Goal: Task Accomplishment & Management: Manage account settings

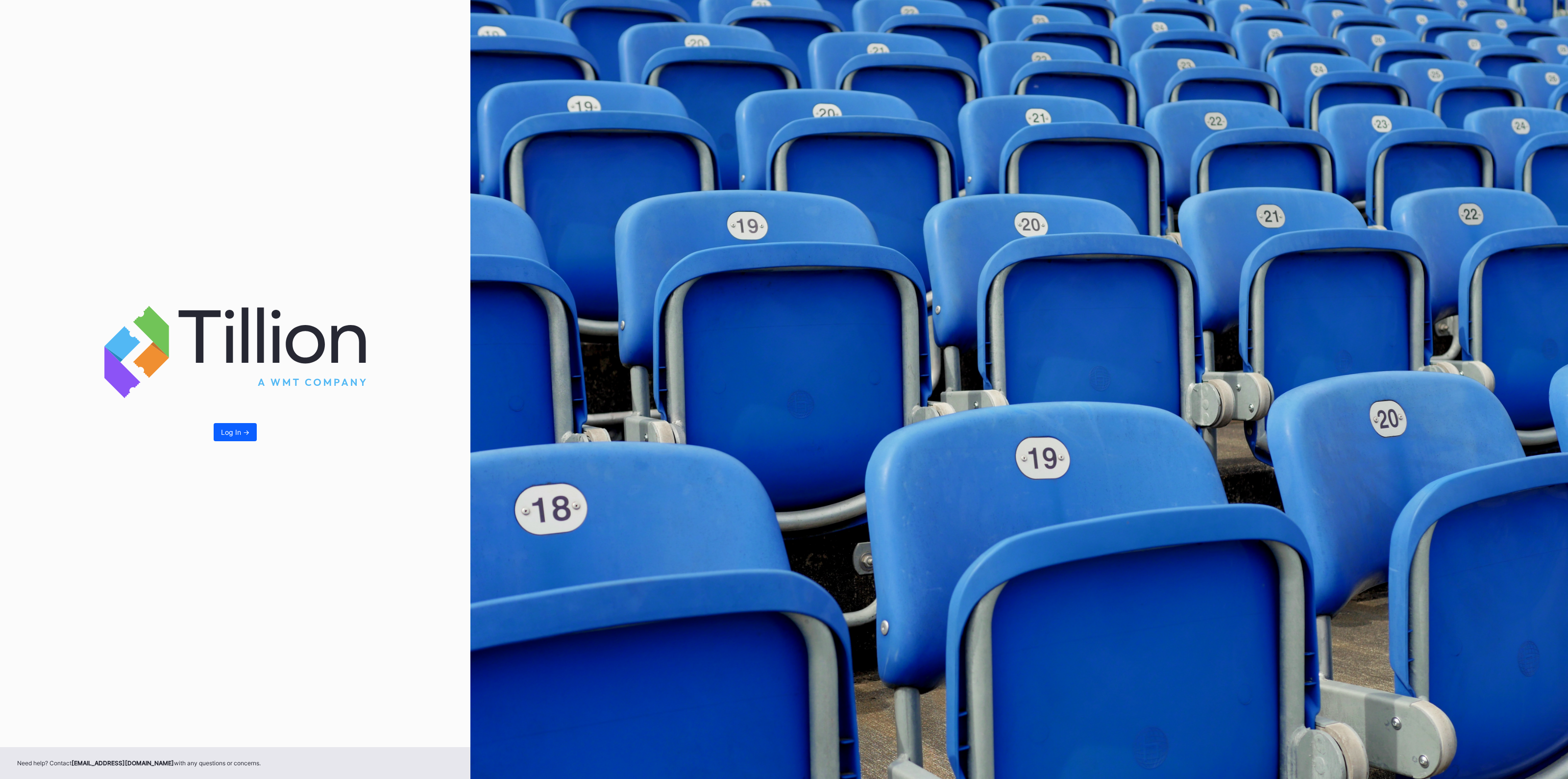
click at [243, 437] on button "Log In ->" at bounding box center [235, 432] width 43 height 18
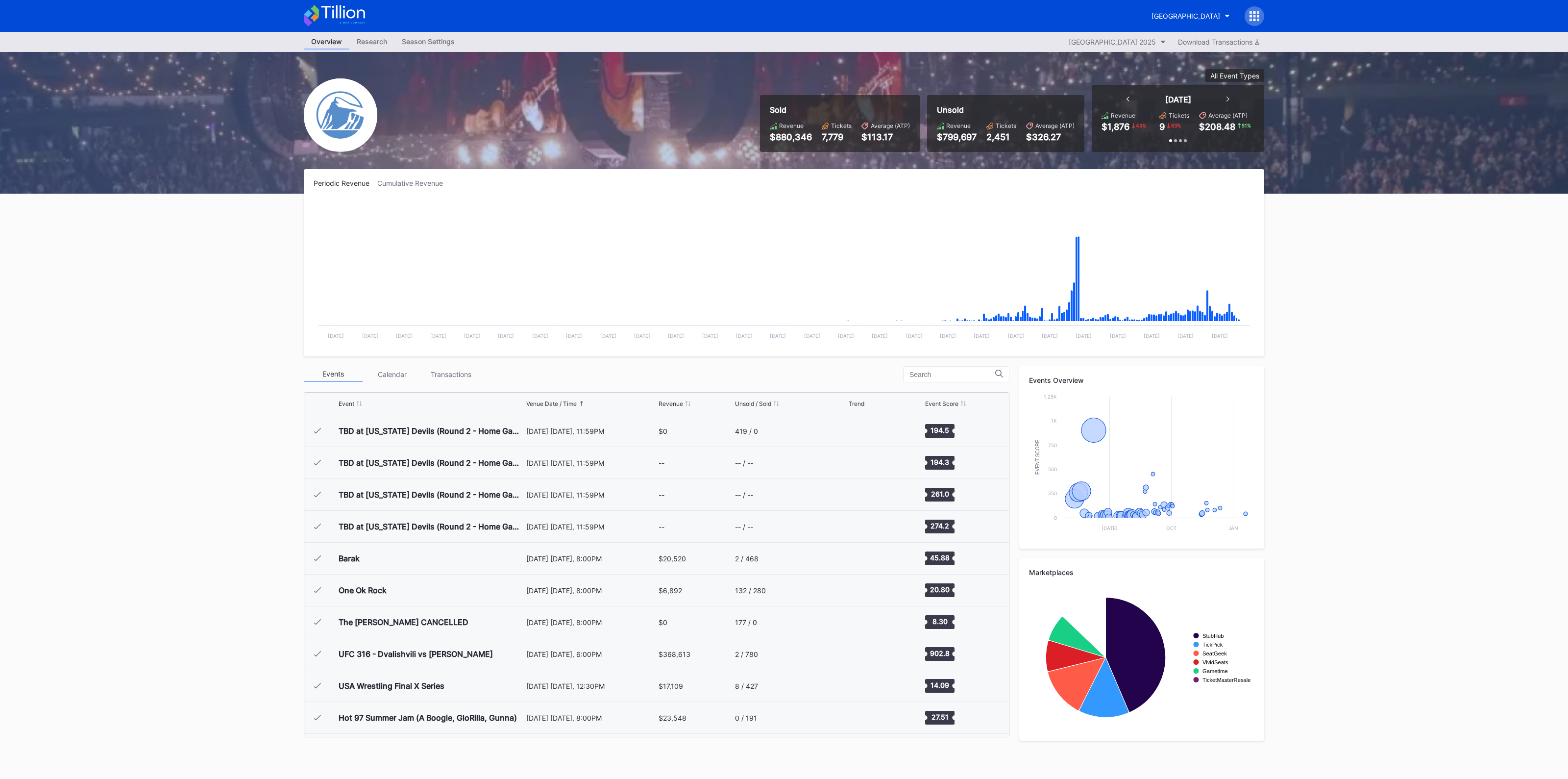
scroll to position [956, 0]
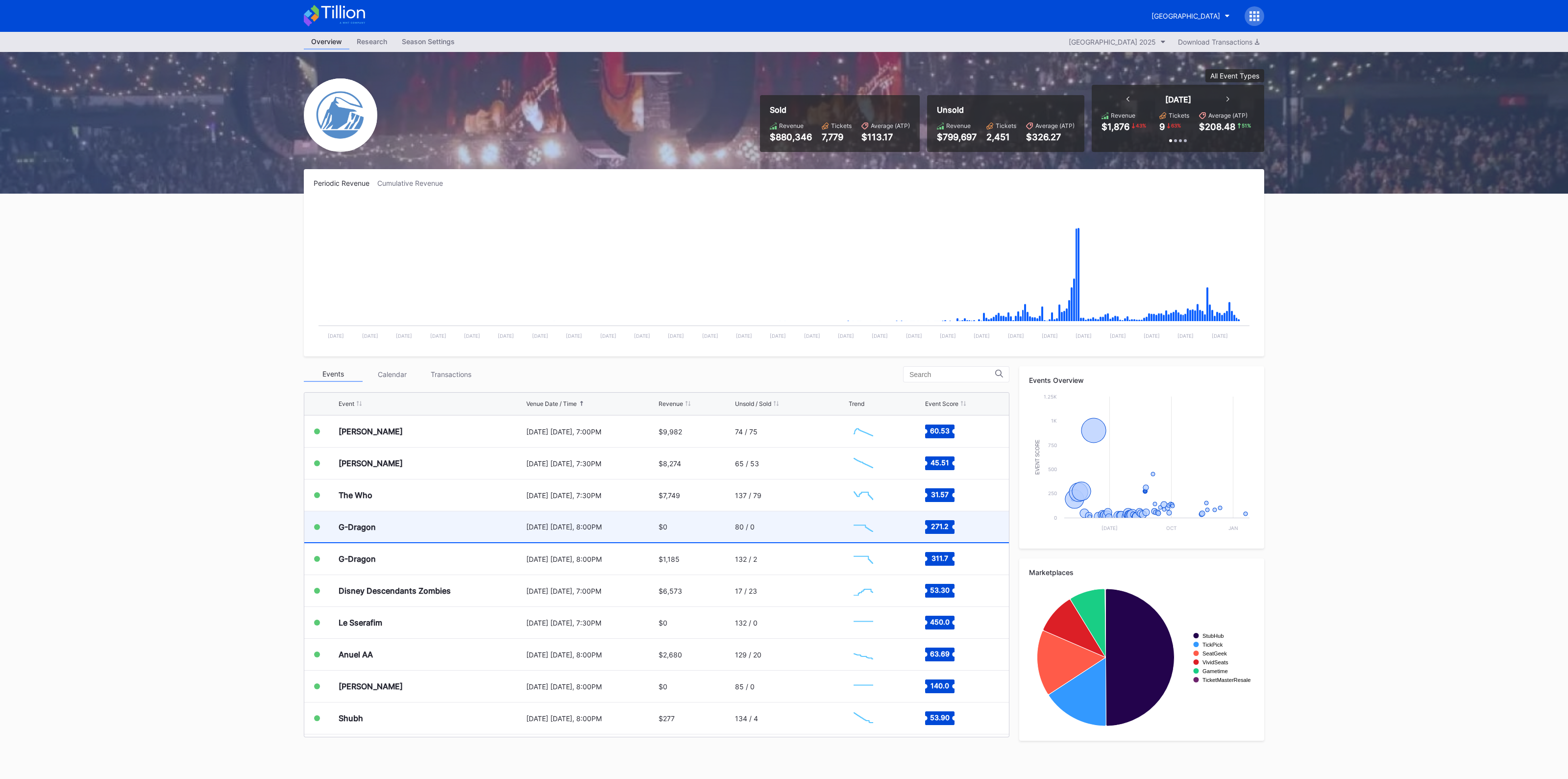
click at [502, 532] on div "G-Dragon" at bounding box center [431, 527] width 185 height 31
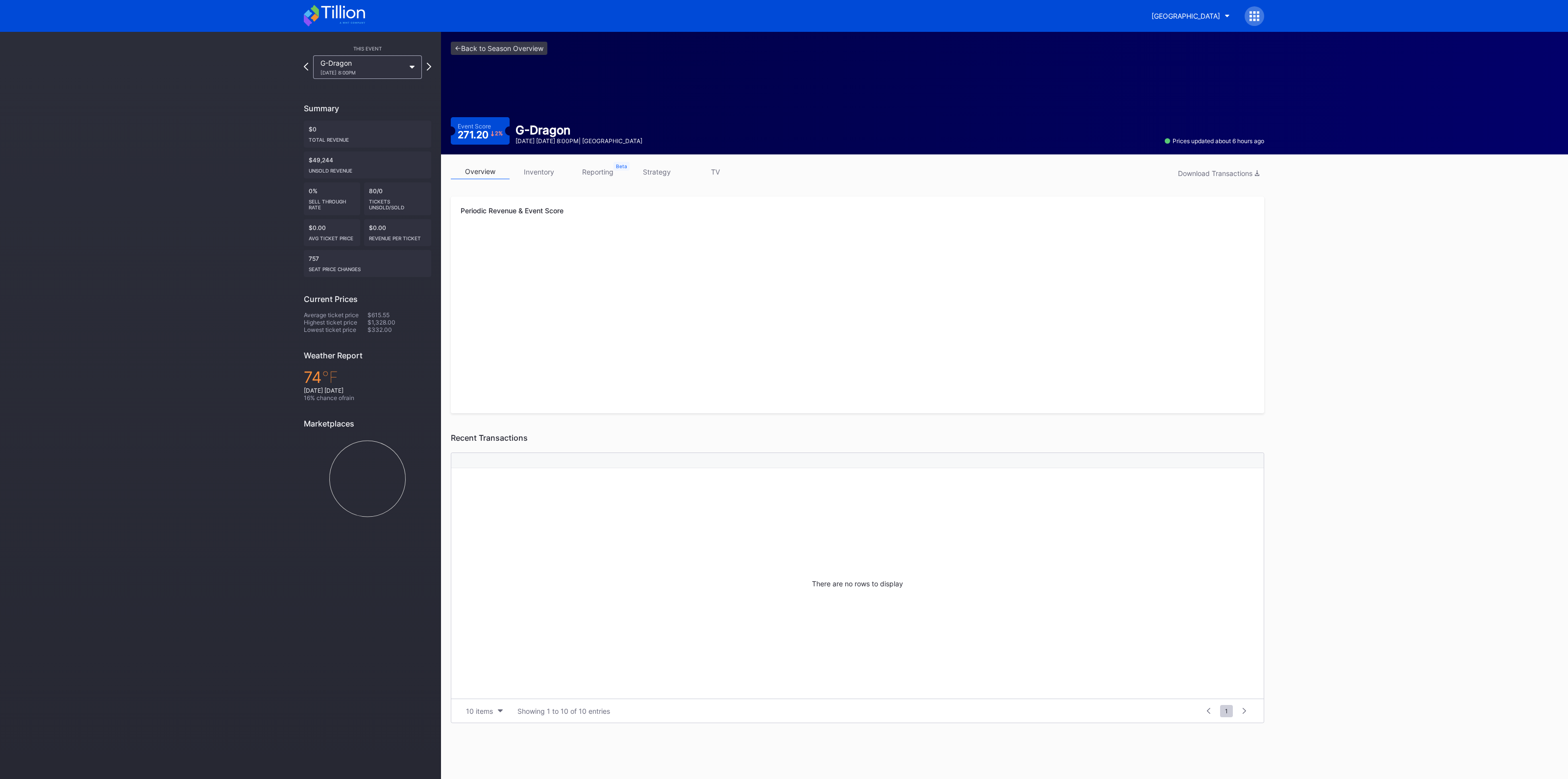
click at [535, 175] on link "inventory" at bounding box center [539, 172] width 59 height 15
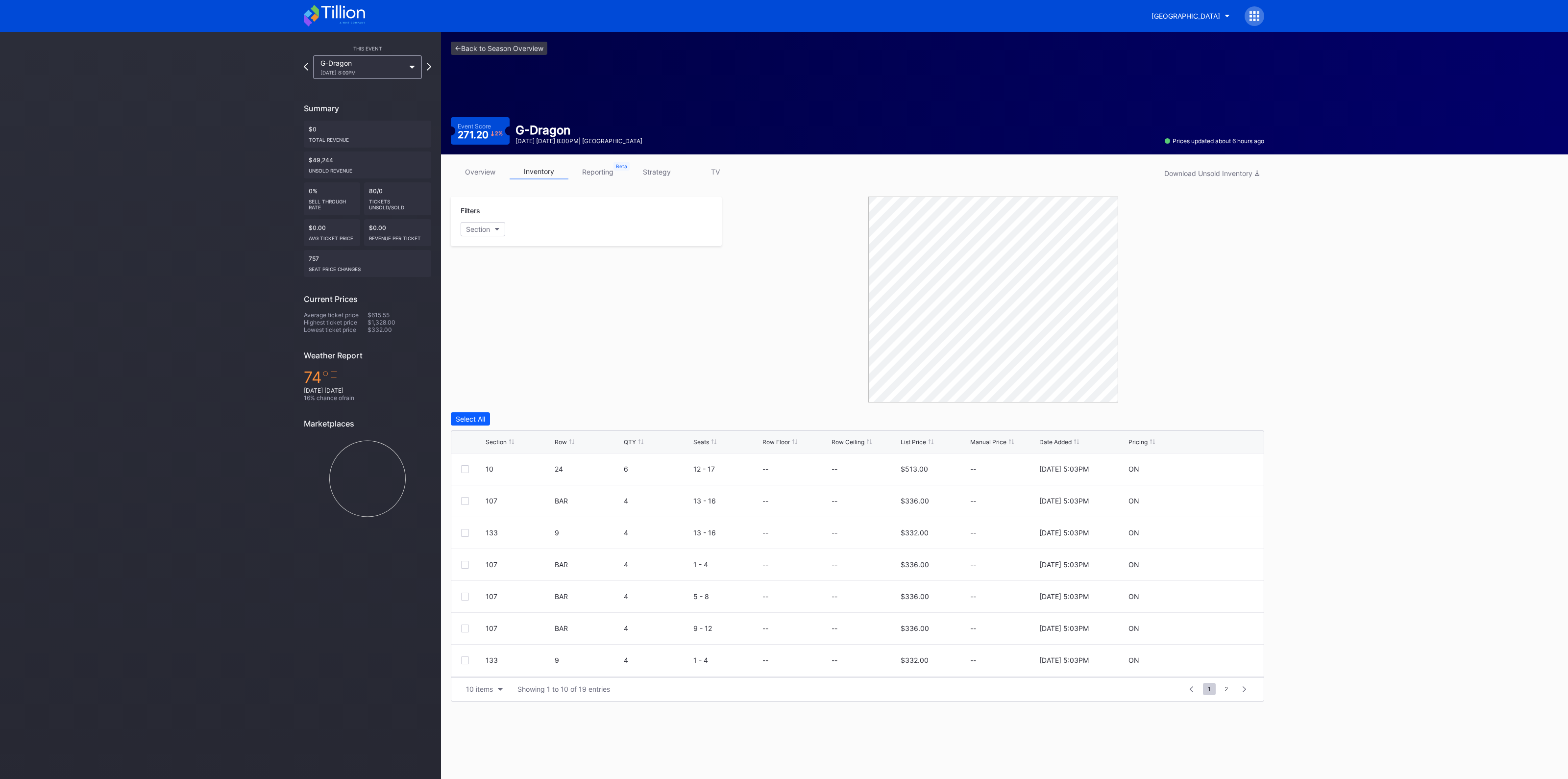
click at [495, 446] on div "Section Row QTY Seats Row Floor Row Ceiling List Price Manual Price Date Added …" at bounding box center [857, 442] width 813 height 23
click at [496, 442] on div "Section" at bounding box center [496, 442] width 21 height 7
click at [485, 688] on div "10 items" at bounding box center [480, 689] width 27 height 9
click at [494, 664] on div "200 items" at bounding box center [485, 664] width 32 height 9
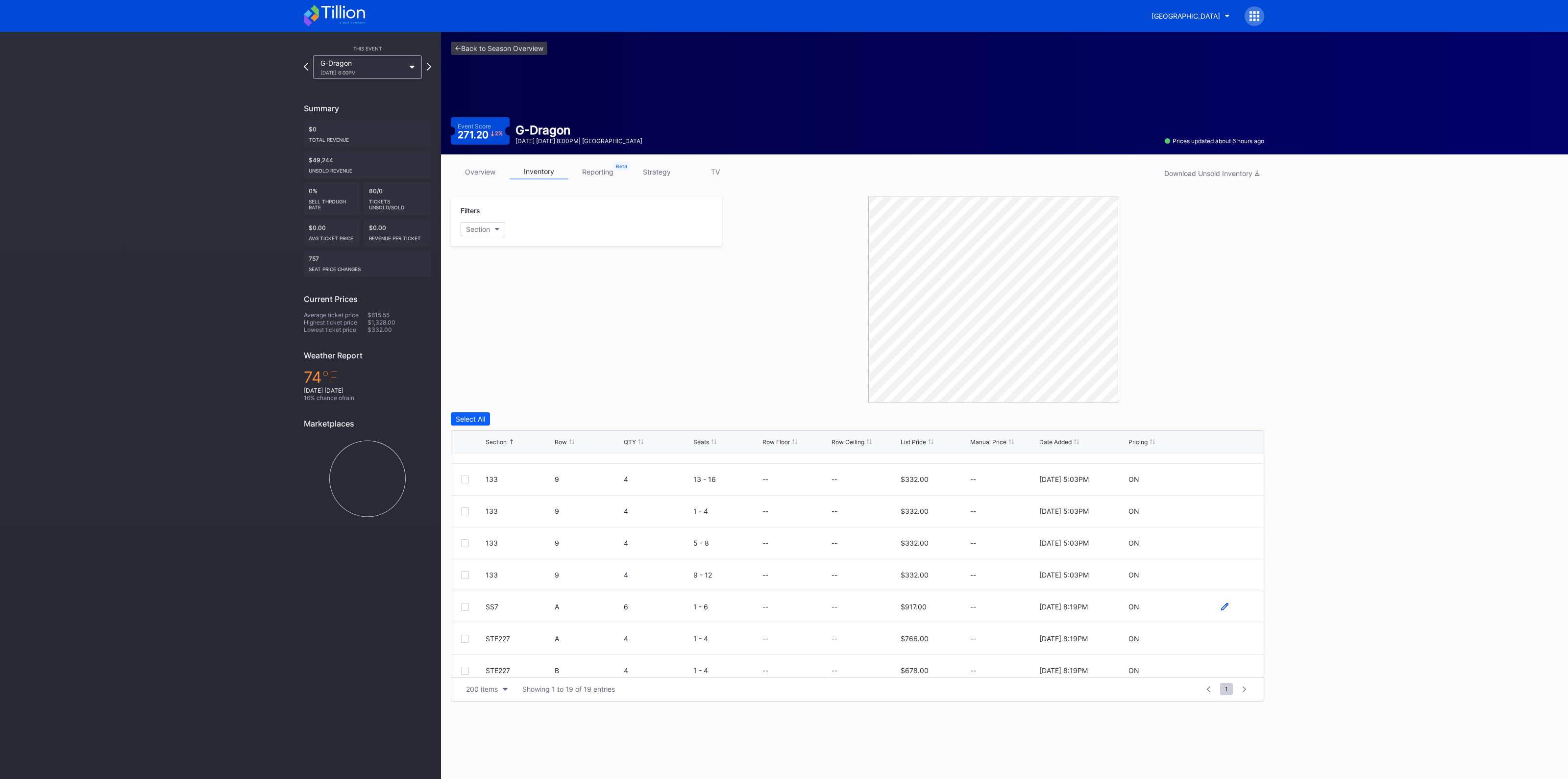
click at [1221, 603] on icon at bounding box center [1225, 607] width 7 height 7
drag, startPoint x: 857, startPoint y: 607, endPoint x: 974, endPoint y: 605, distance: 117.0
click at [857, 607] on input at bounding box center [864, 610] width 66 height 19
type input "500"
click at [1231, 608] on div "Save" at bounding box center [1239, 611] width 16 height 9
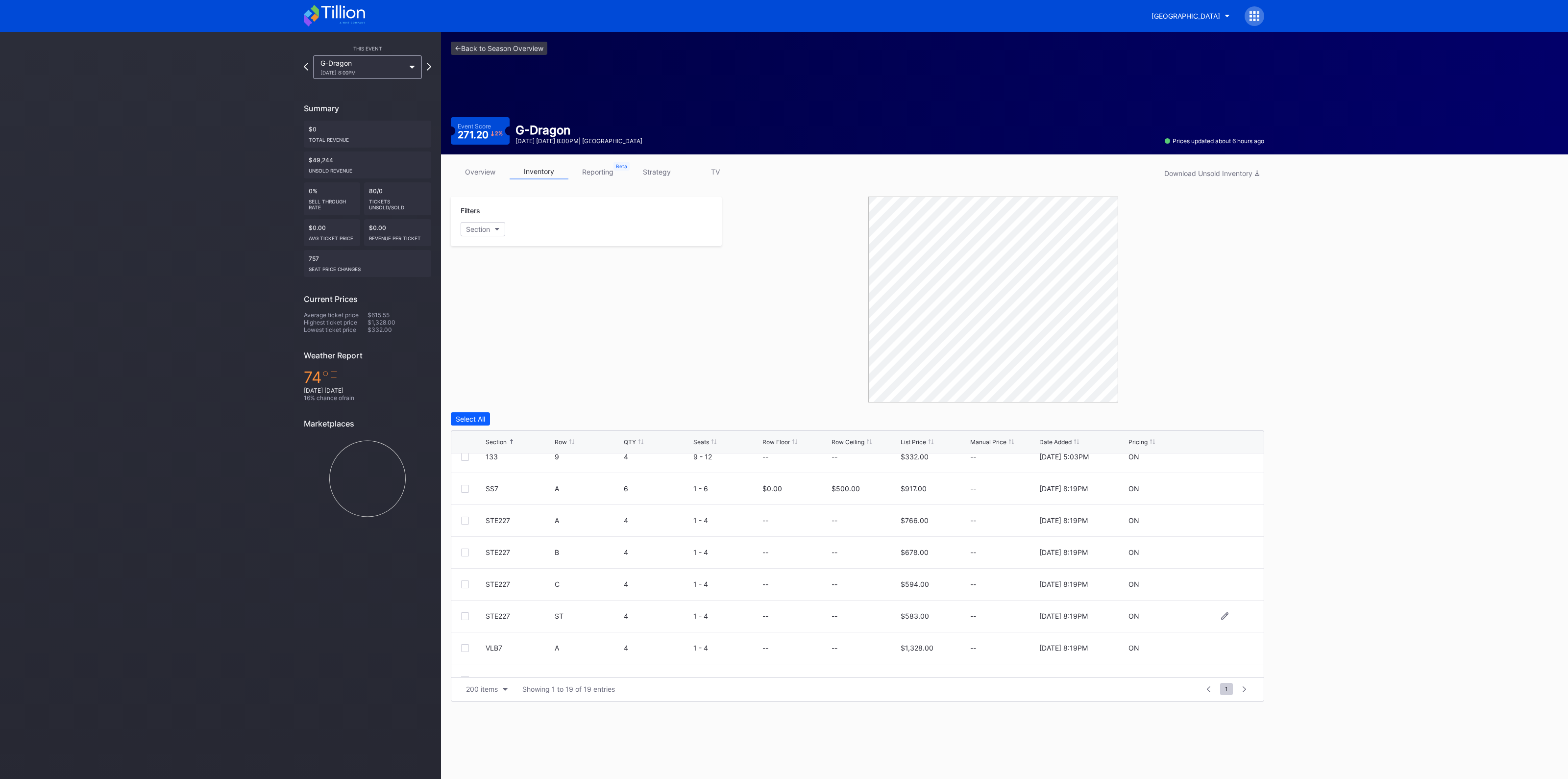
scroll to position [368, 0]
click at [1220, 513] on div at bounding box center [1224, 515] width 59 height 7
click at [1221, 512] on icon at bounding box center [1225, 515] width 7 height 7
click at [878, 514] on input at bounding box center [864, 519] width 66 height 19
type input "400"
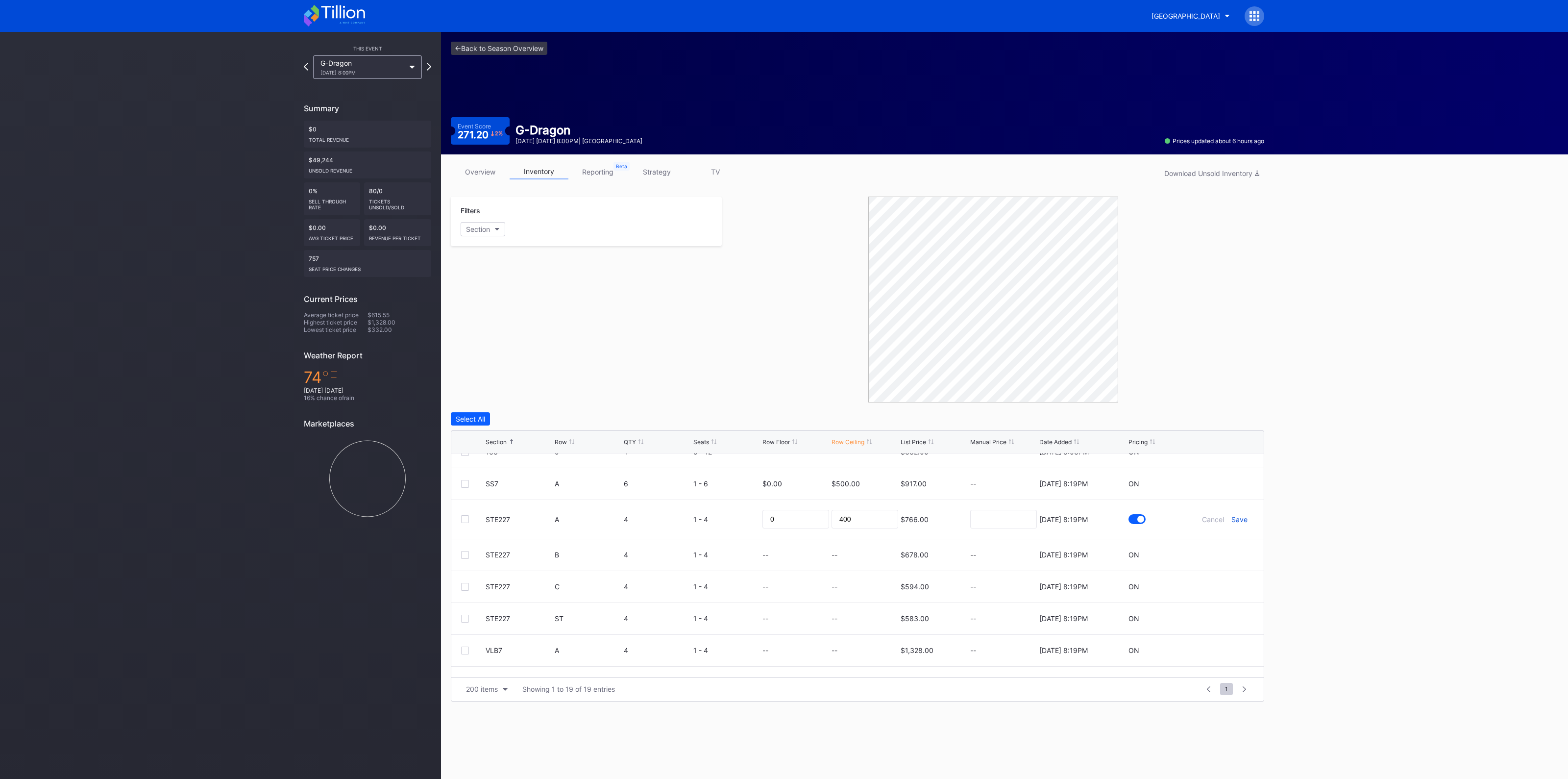
click at [1235, 516] on div "Save" at bounding box center [1239, 520] width 16 height 9
click at [1221, 607] on icon at bounding box center [1225, 611] width 7 height 7
click at [856, 613] on input at bounding box center [864, 615] width 66 height 19
type input "380"
click at [1233, 613] on div "Save" at bounding box center [1239, 615] width 16 height 9
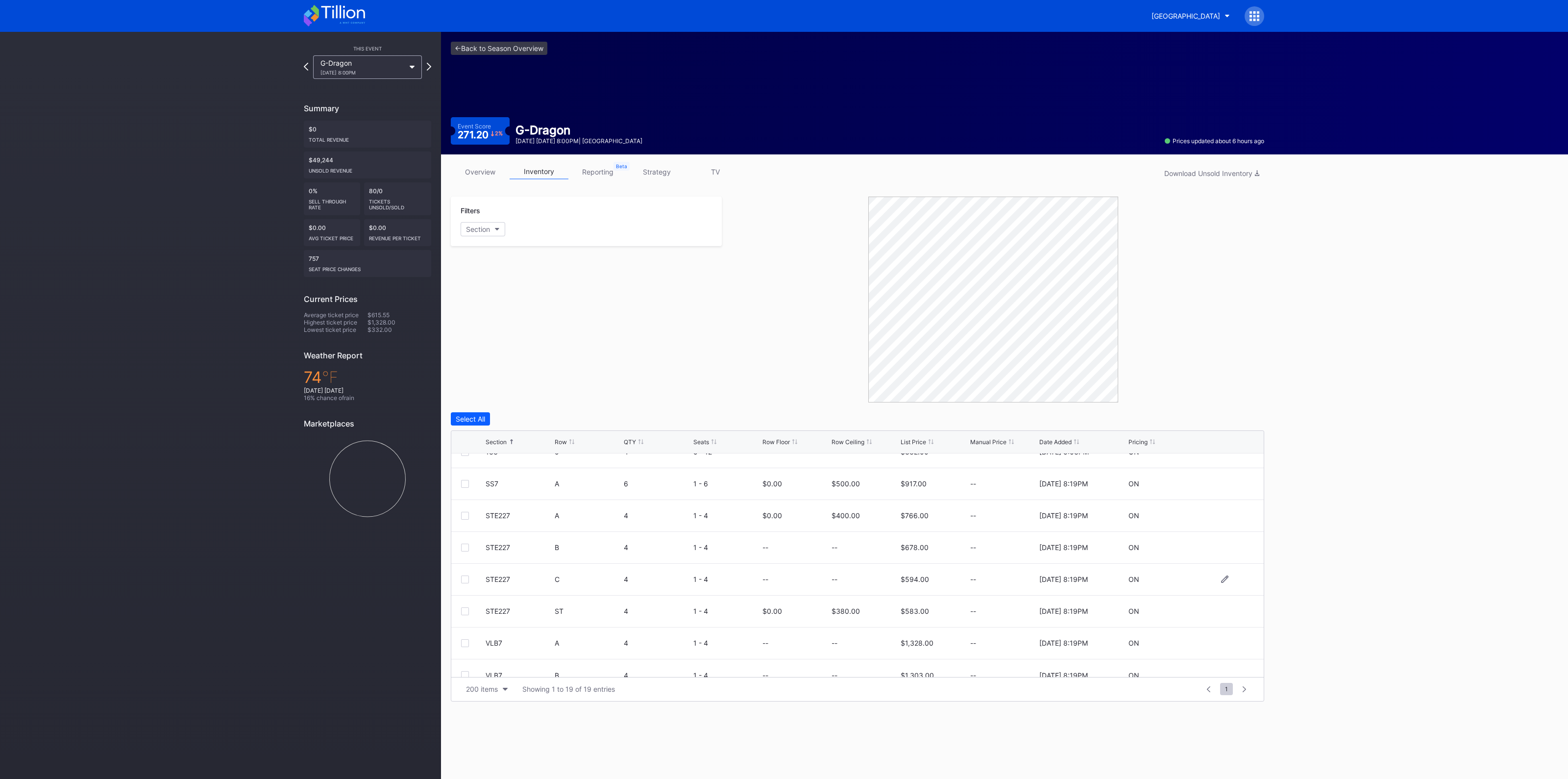
scroll to position [382, 0]
click at [1221, 626] on icon at bounding box center [1225, 629] width 7 height 7
drag, startPoint x: 832, startPoint y: 625, endPoint x: 852, endPoint y: 622, distance: 20.2
click at [832, 625] on input at bounding box center [864, 632] width 66 height 19
type input "420"
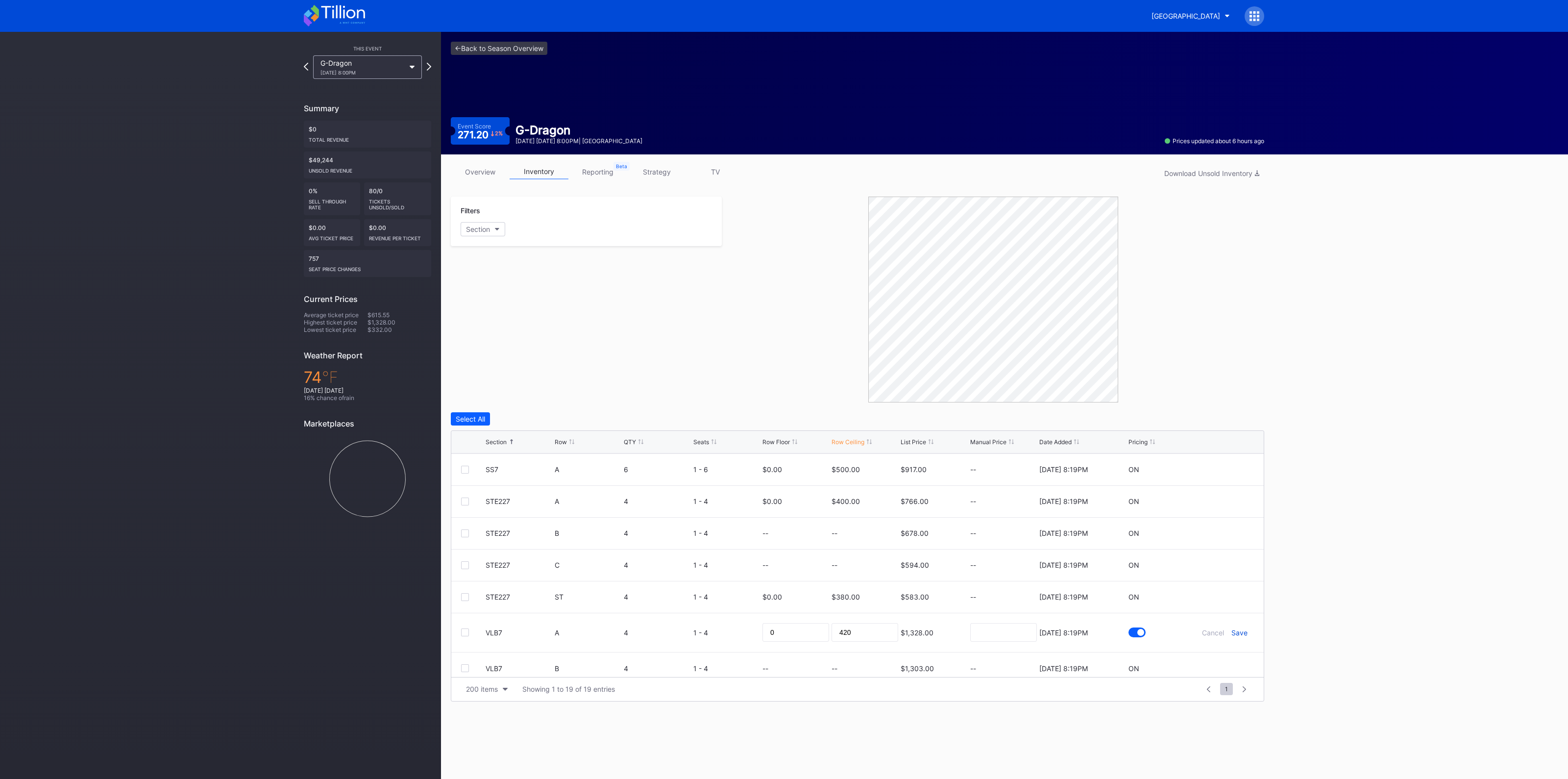
click at [1231, 630] on div "Save" at bounding box center [1239, 633] width 16 height 9
click at [1221, 530] on icon at bounding box center [1225, 533] width 7 height 7
click at [870, 531] on input at bounding box center [864, 536] width 66 height 19
type input "520"
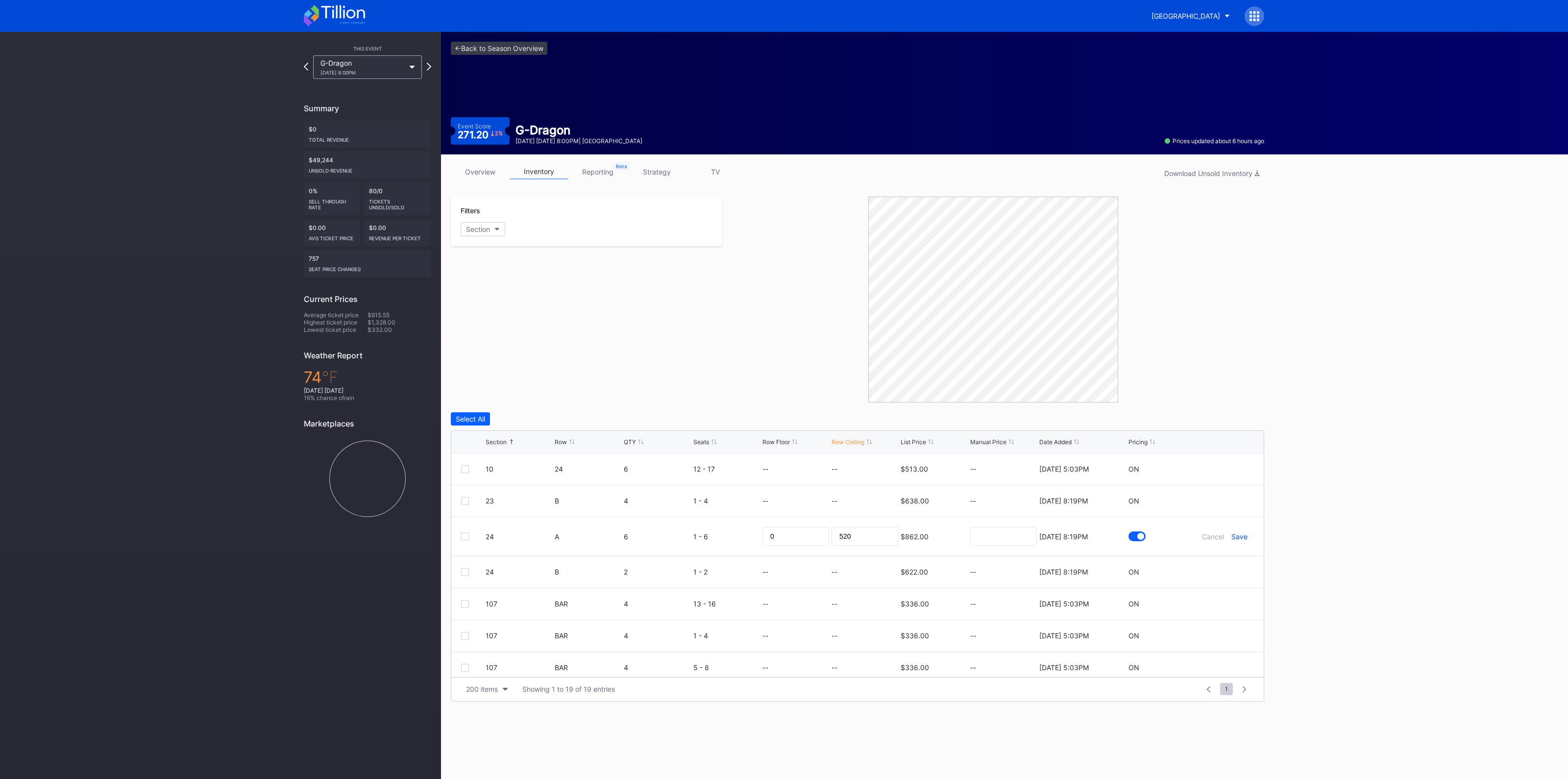
click at [1231, 533] on div "Save" at bounding box center [1239, 537] width 16 height 9
click at [508, 41] on link "<- Back to Season Overview" at bounding box center [499, 48] width 97 height 13
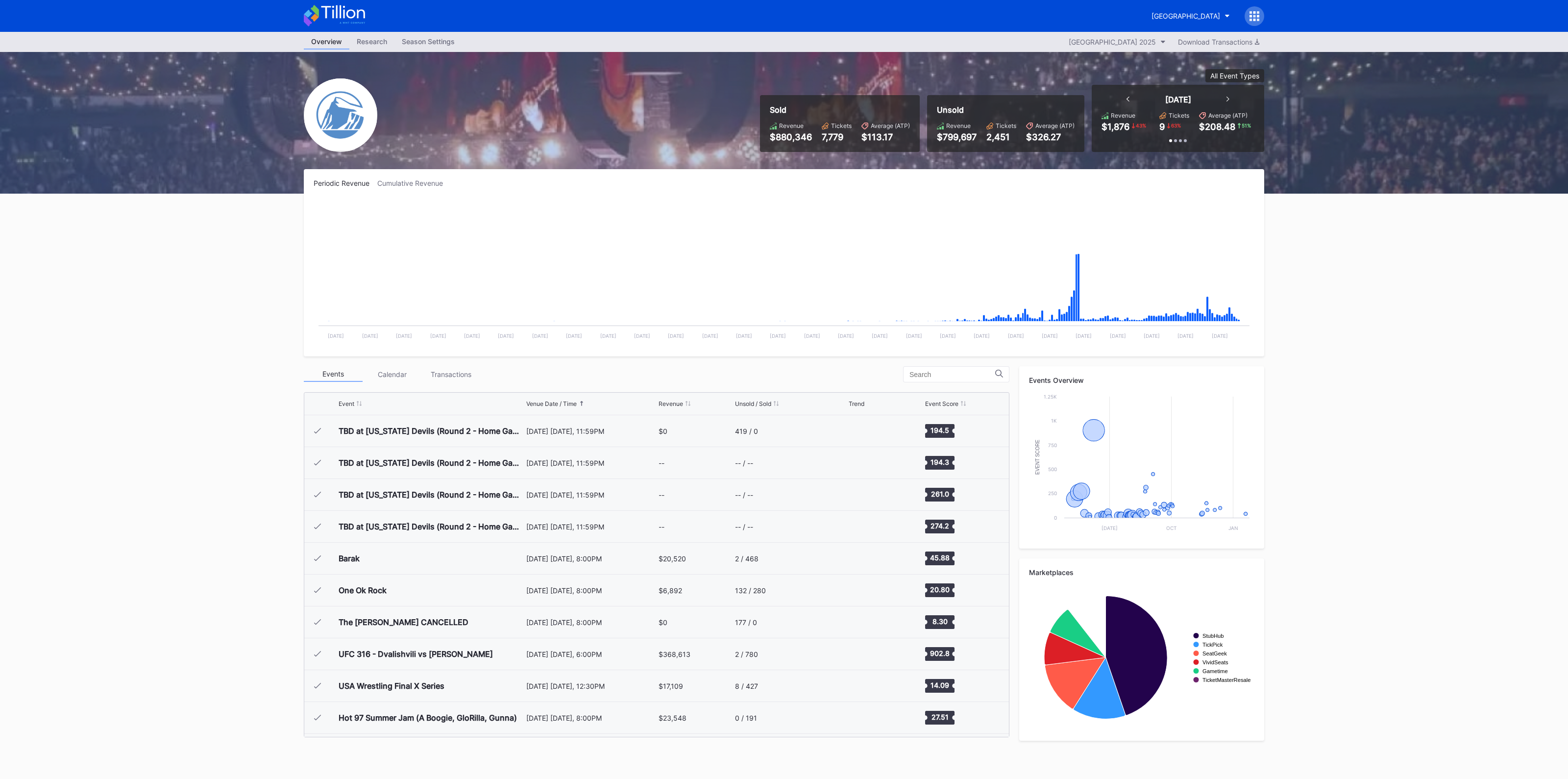
scroll to position [956, 0]
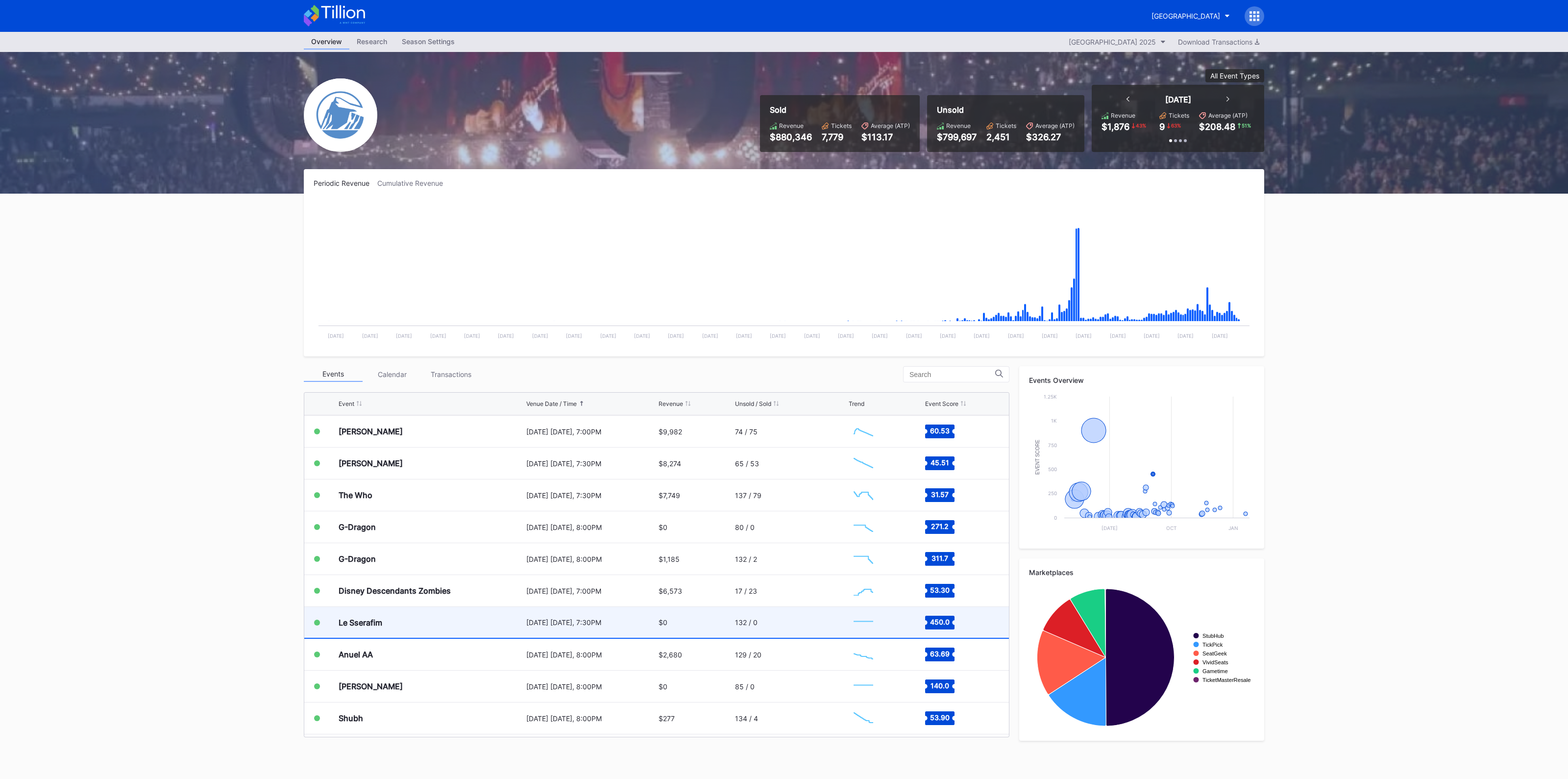
click at [520, 630] on div "Le Sserafim" at bounding box center [431, 622] width 185 height 31
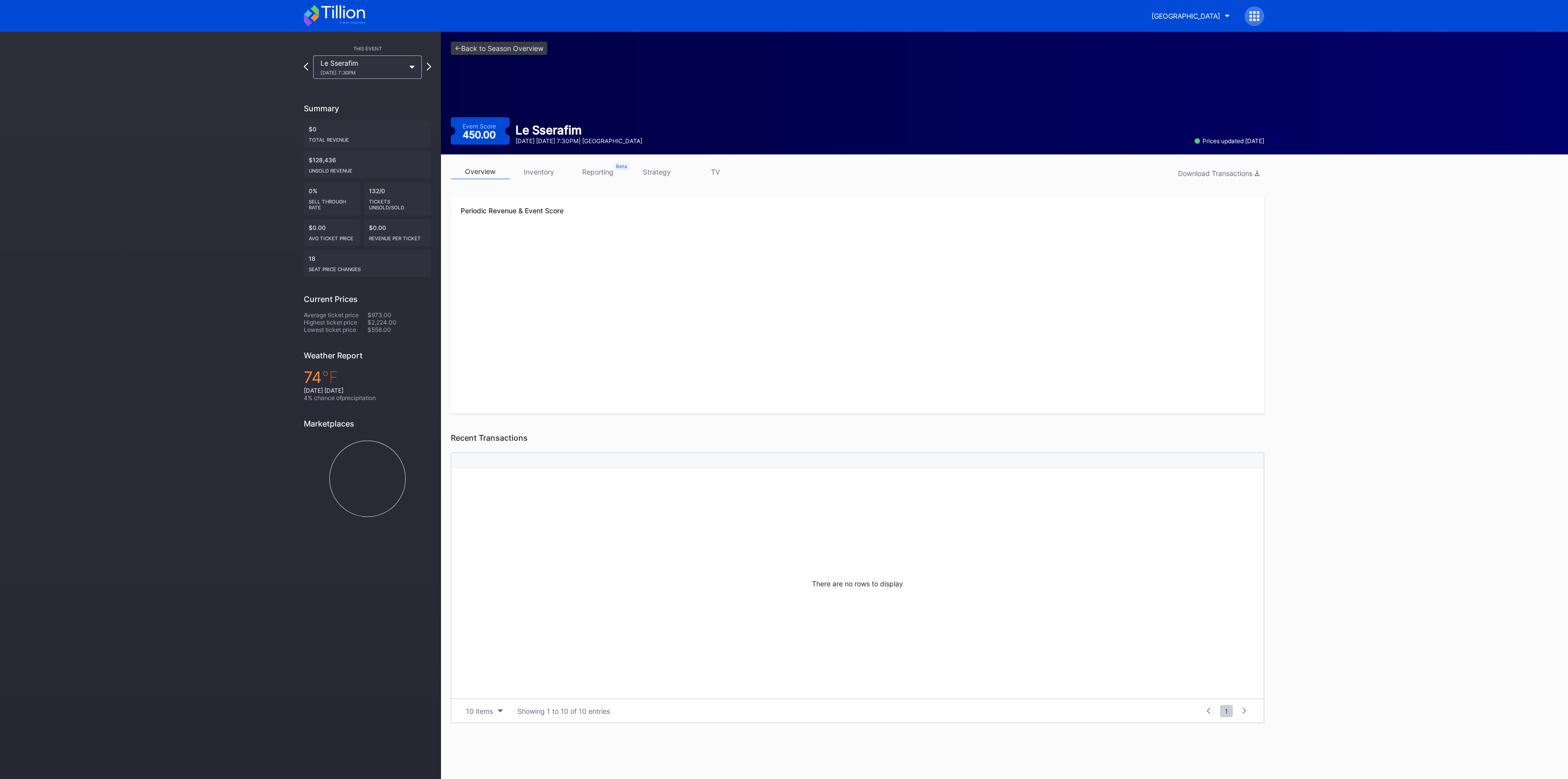
click at [538, 180] on div "overview inventory reporting strategy TV Download Transactions" at bounding box center [858, 174] width 813 height 20
click at [542, 171] on link "inventory" at bounding box center [539, 172] width 59 height 15
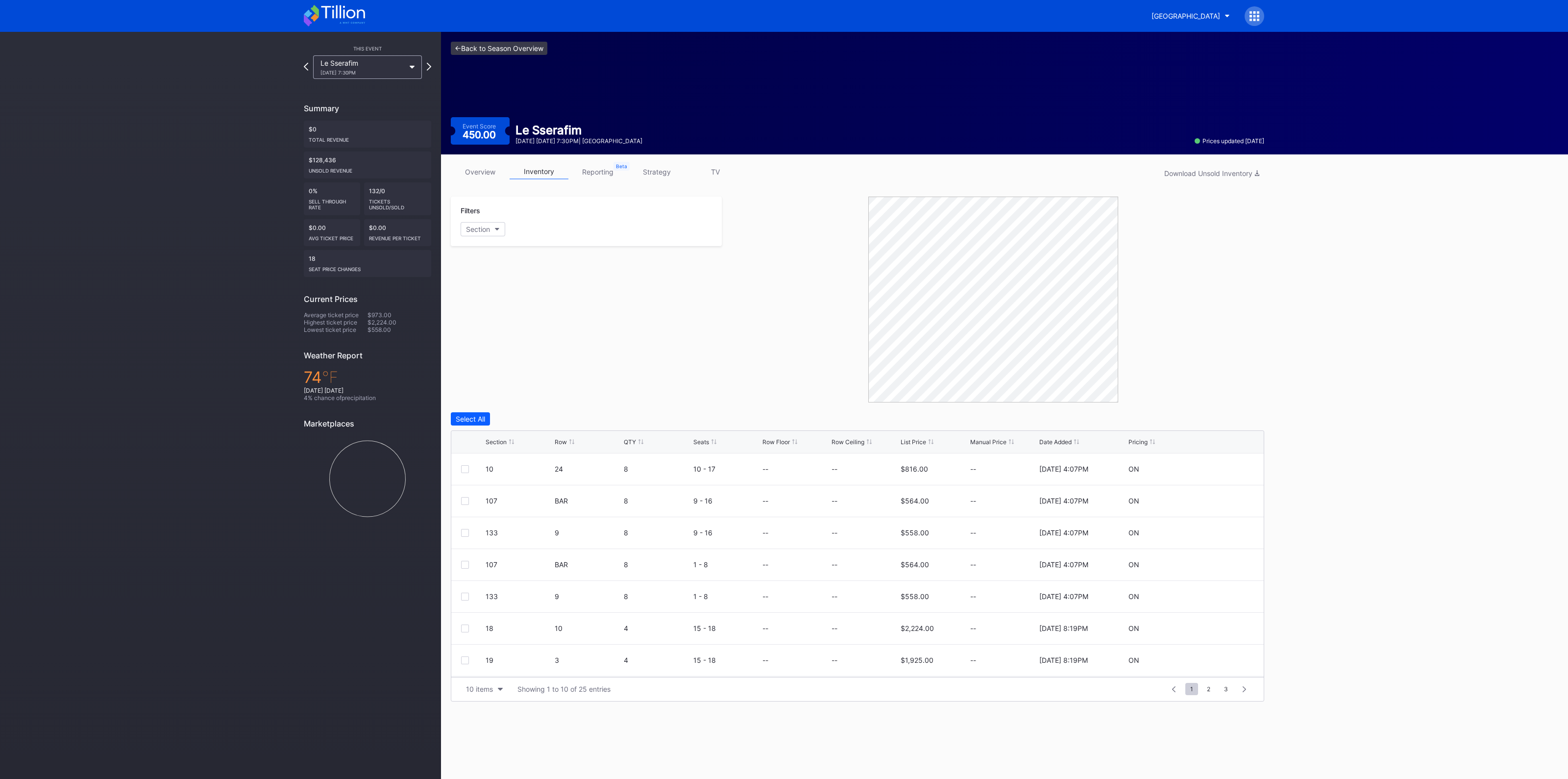
click at [514, 49] on link "<- Back to Season Overview" at bounding box center [499, 48] width 97 height 13
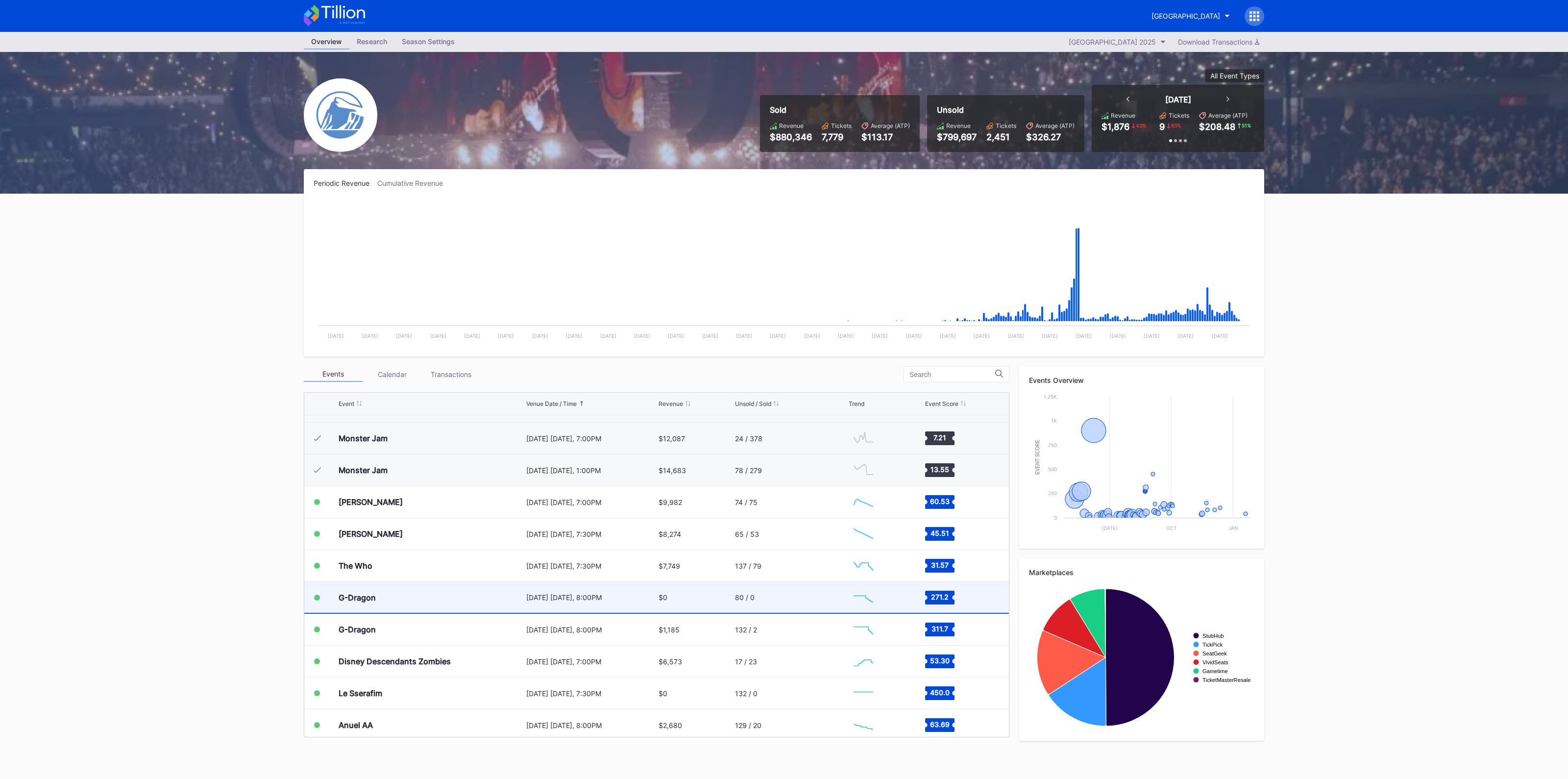
scroll to position [956, 0]
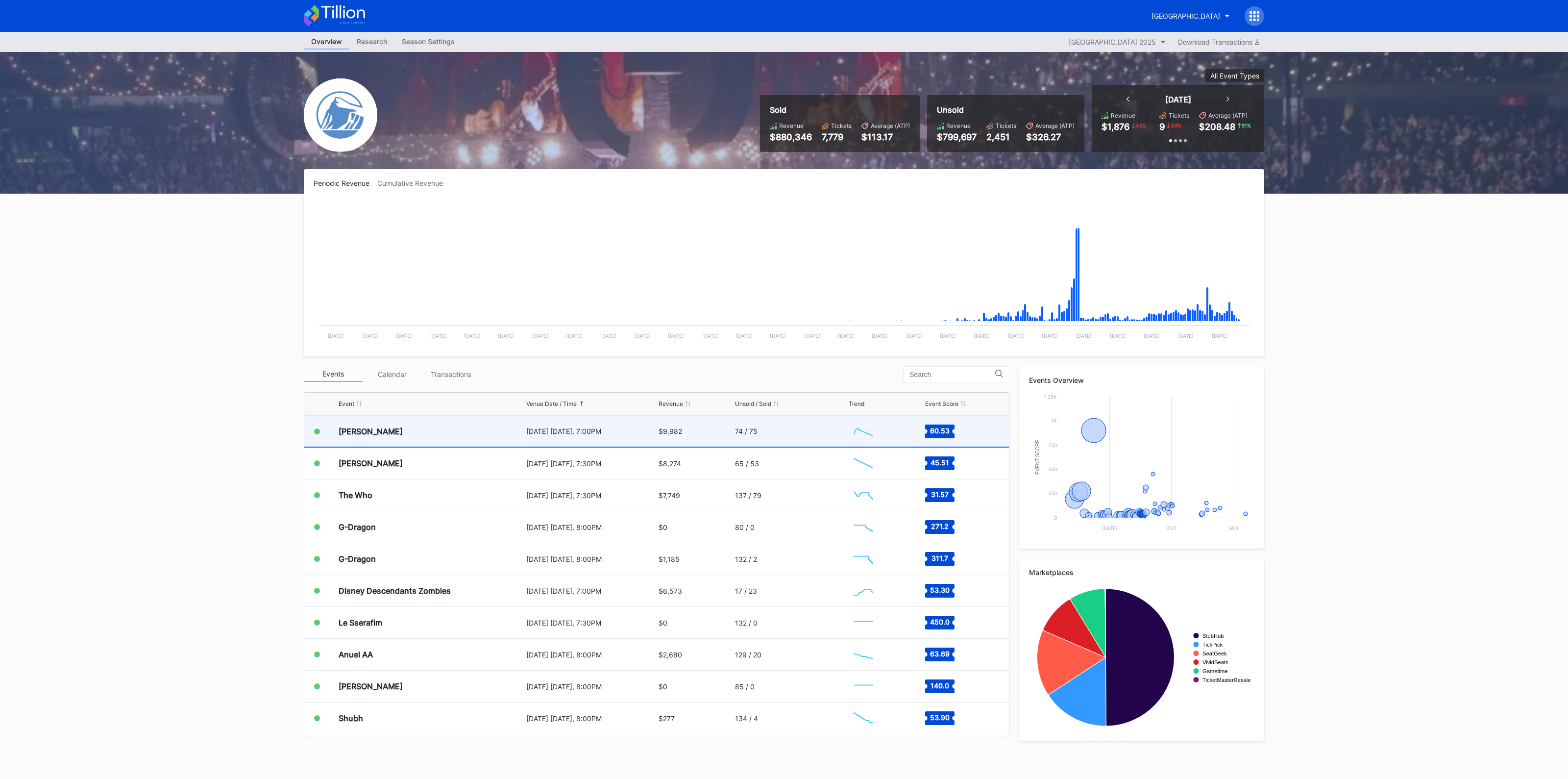
click at [699, 432] on div "$9,982" at bounding box center [696, 431] width 74 height 31
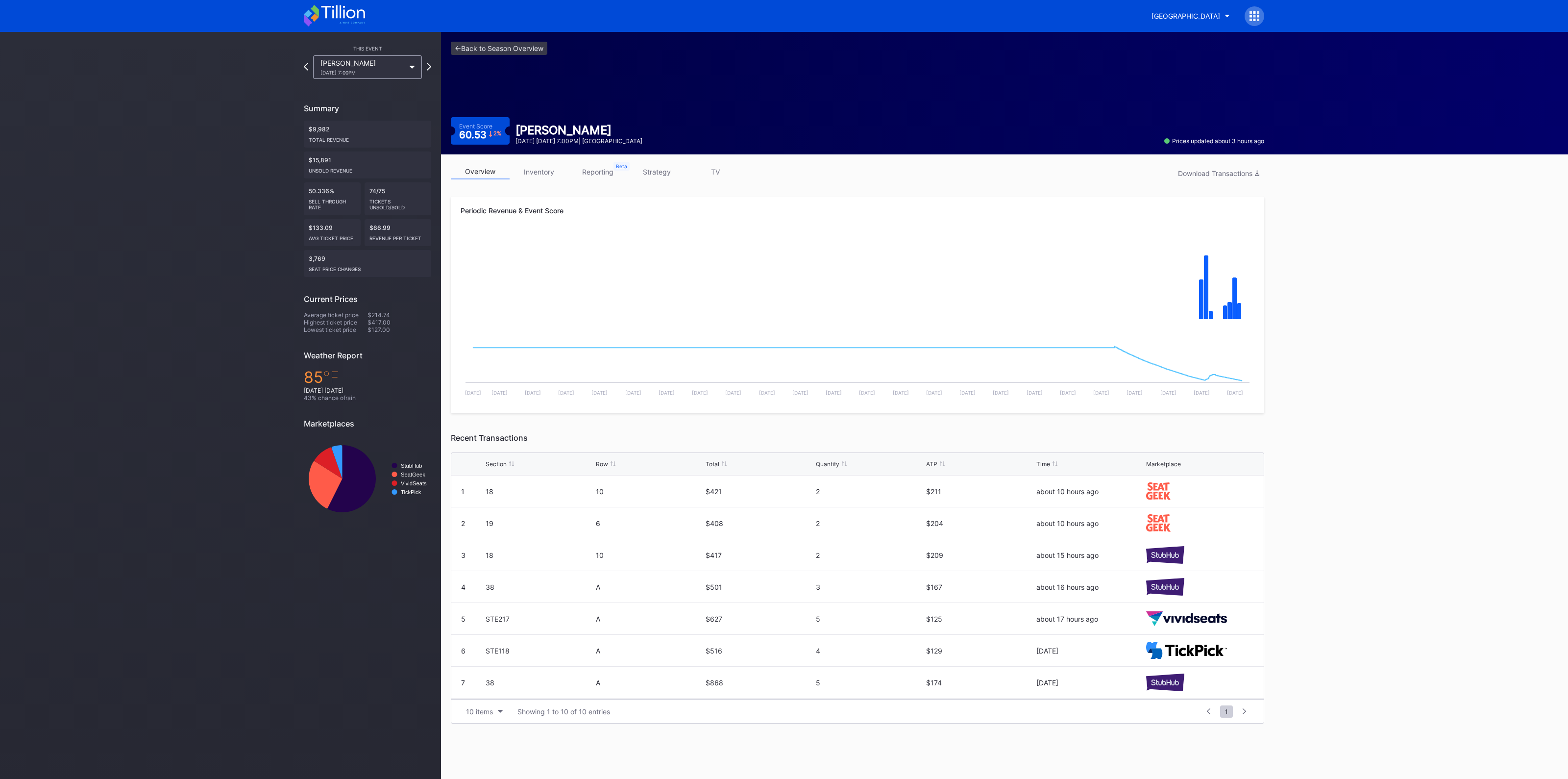
click at [546, 167] on link "inventory" at bounding box center [539, 172] width 59 height 15
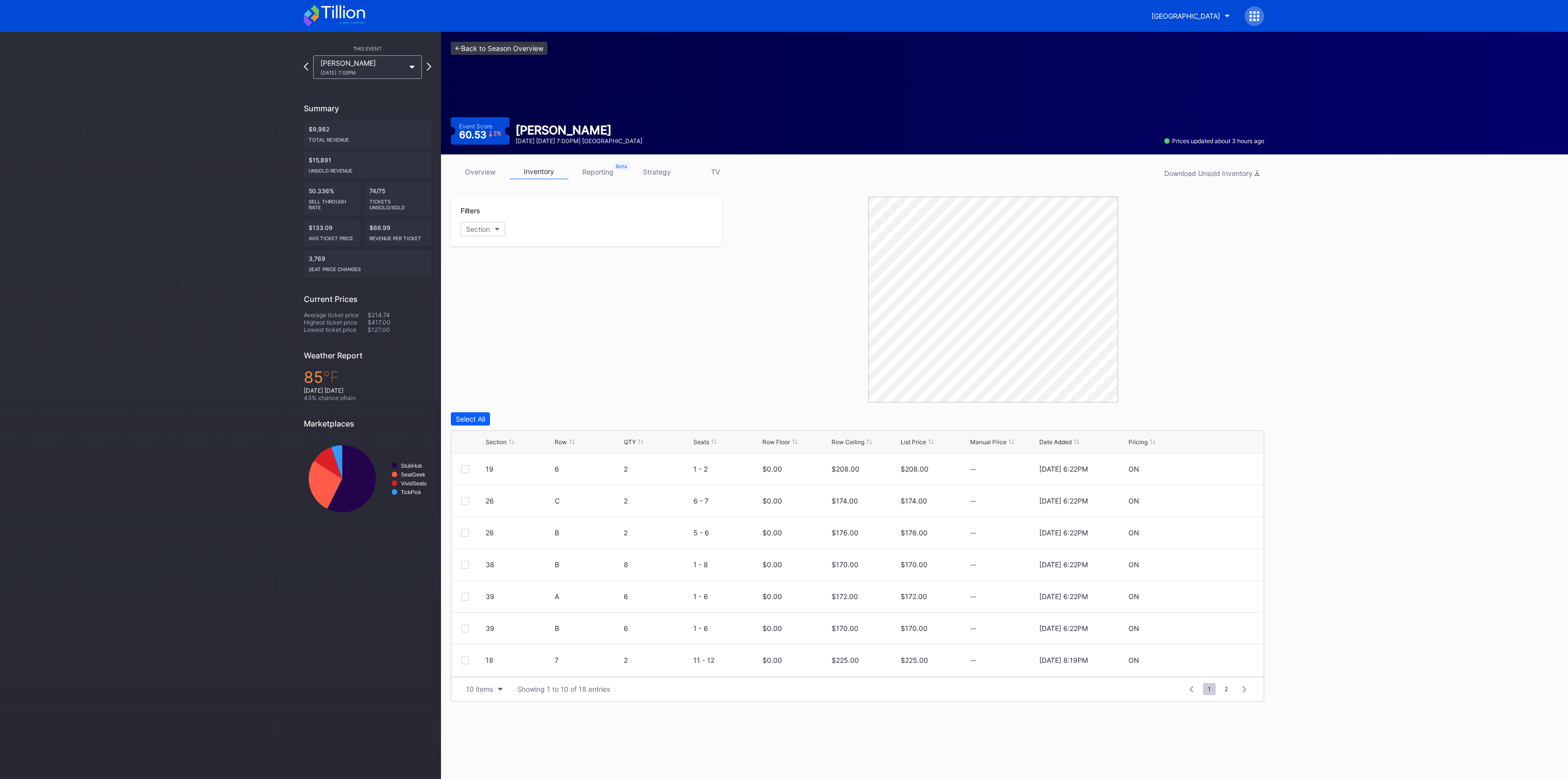
click at [509, 46] on link "<- Back to Season Overview" at bounding box center [499, 48] width 97 height 13
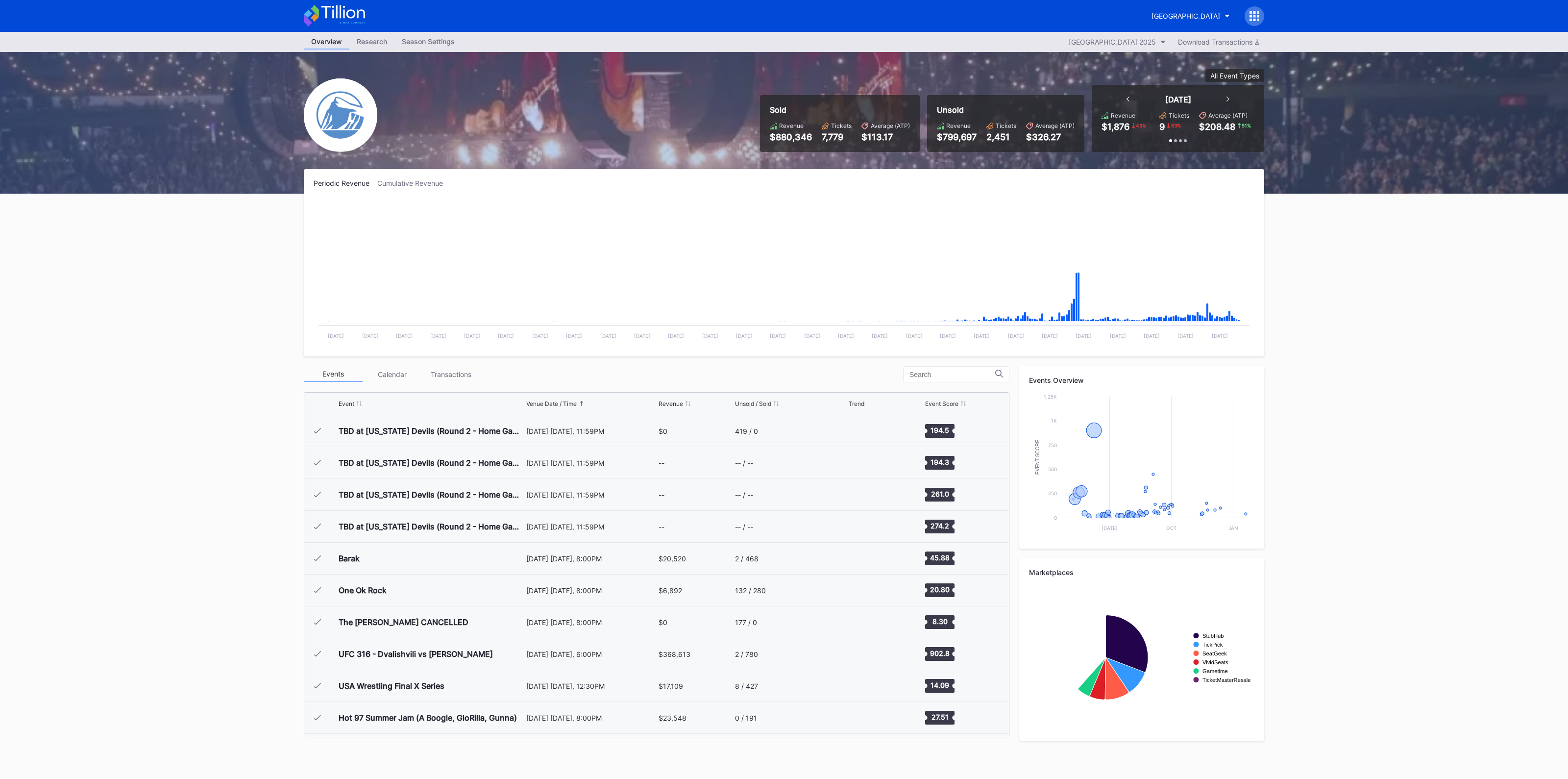
scroll to position [956, 0]
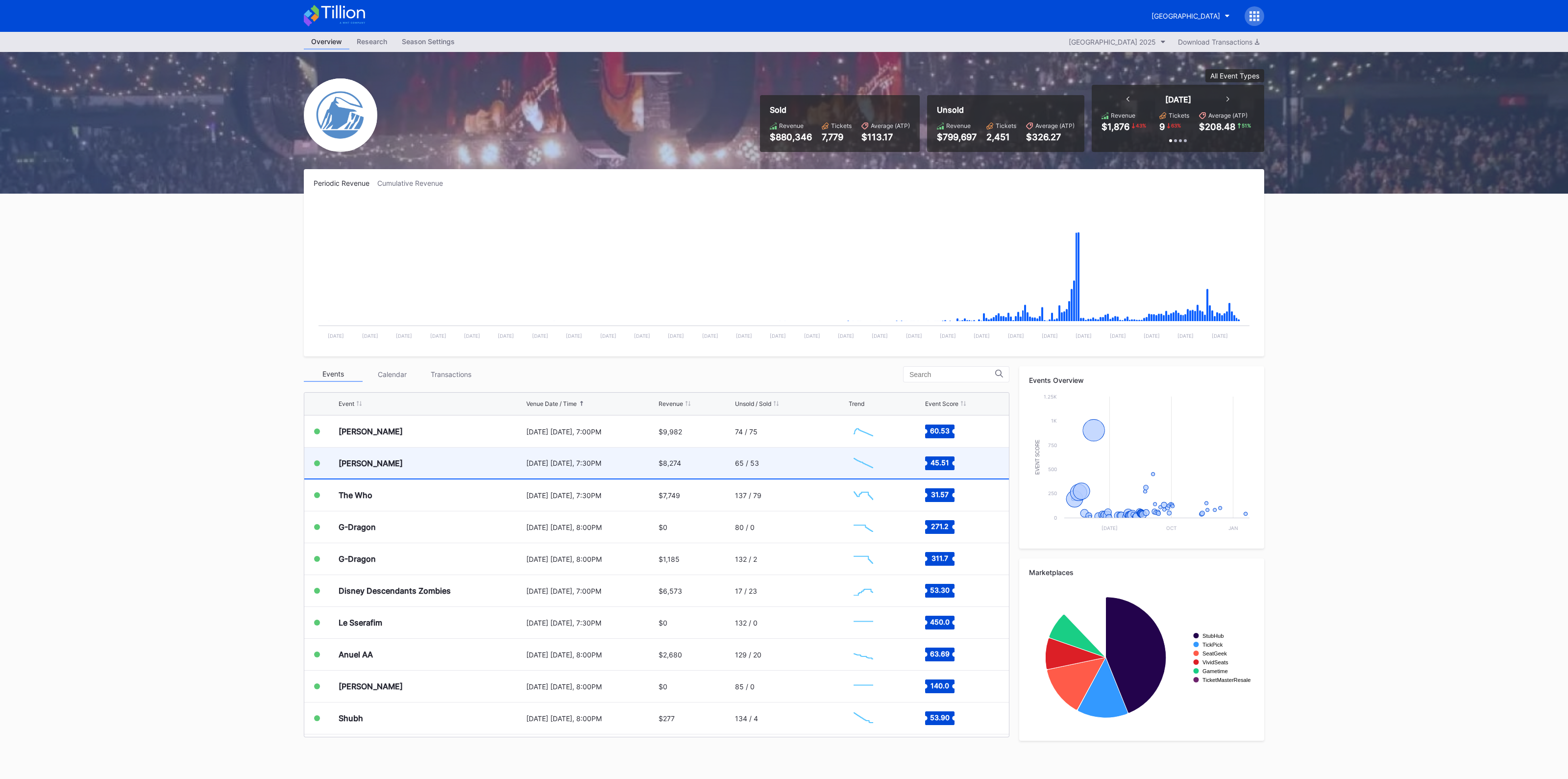
click at [506, 465] on div "[PERSON_NAME]" at bounding box center [431, 463] width 185 height 31
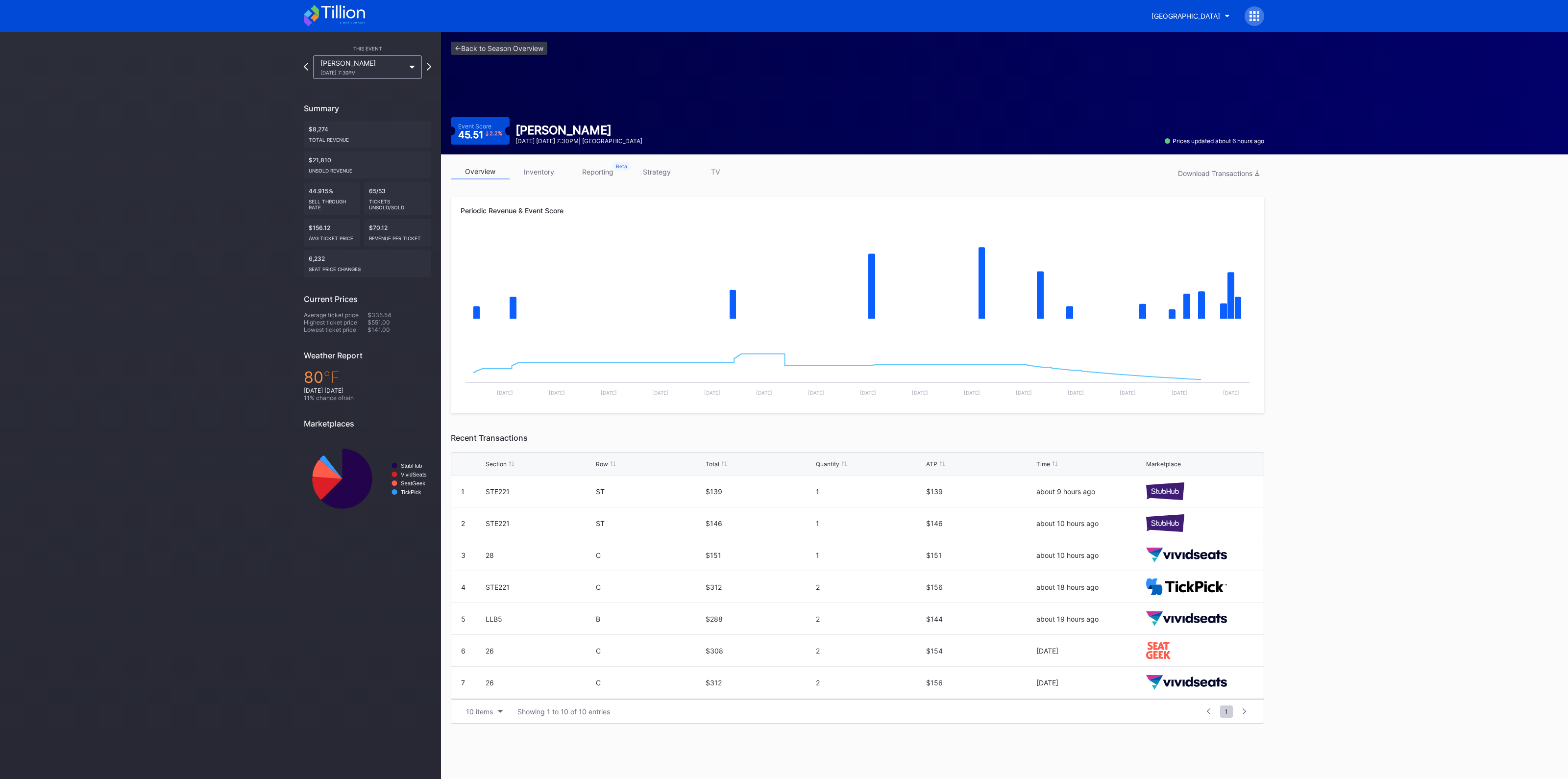
click at [548, 171] on link "inventory" at bounding box center [539, 172] width 59 height 15
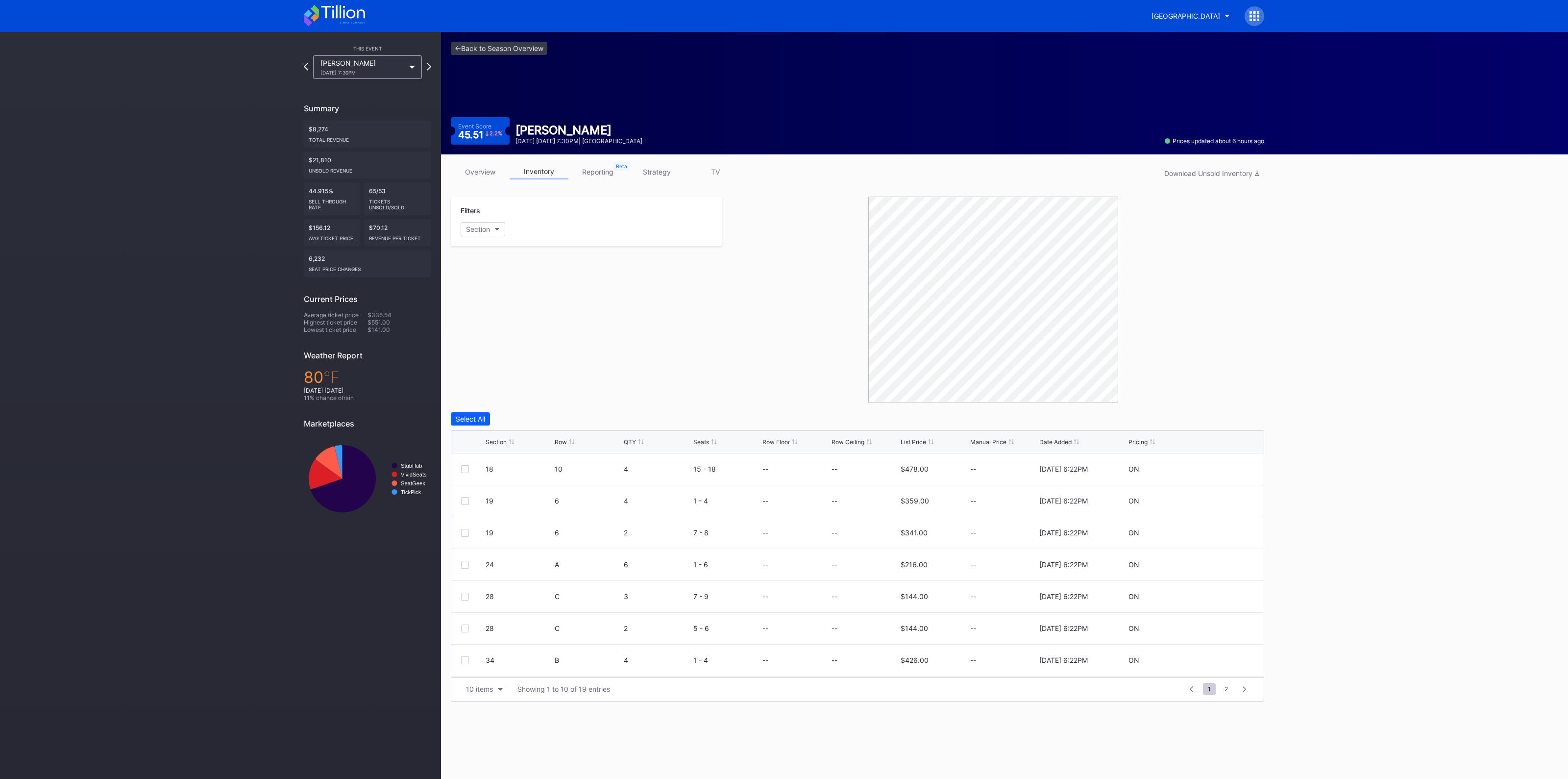
click at [663, 170] on link "strategy" at bounding box center [656, 172] width 59 height 15
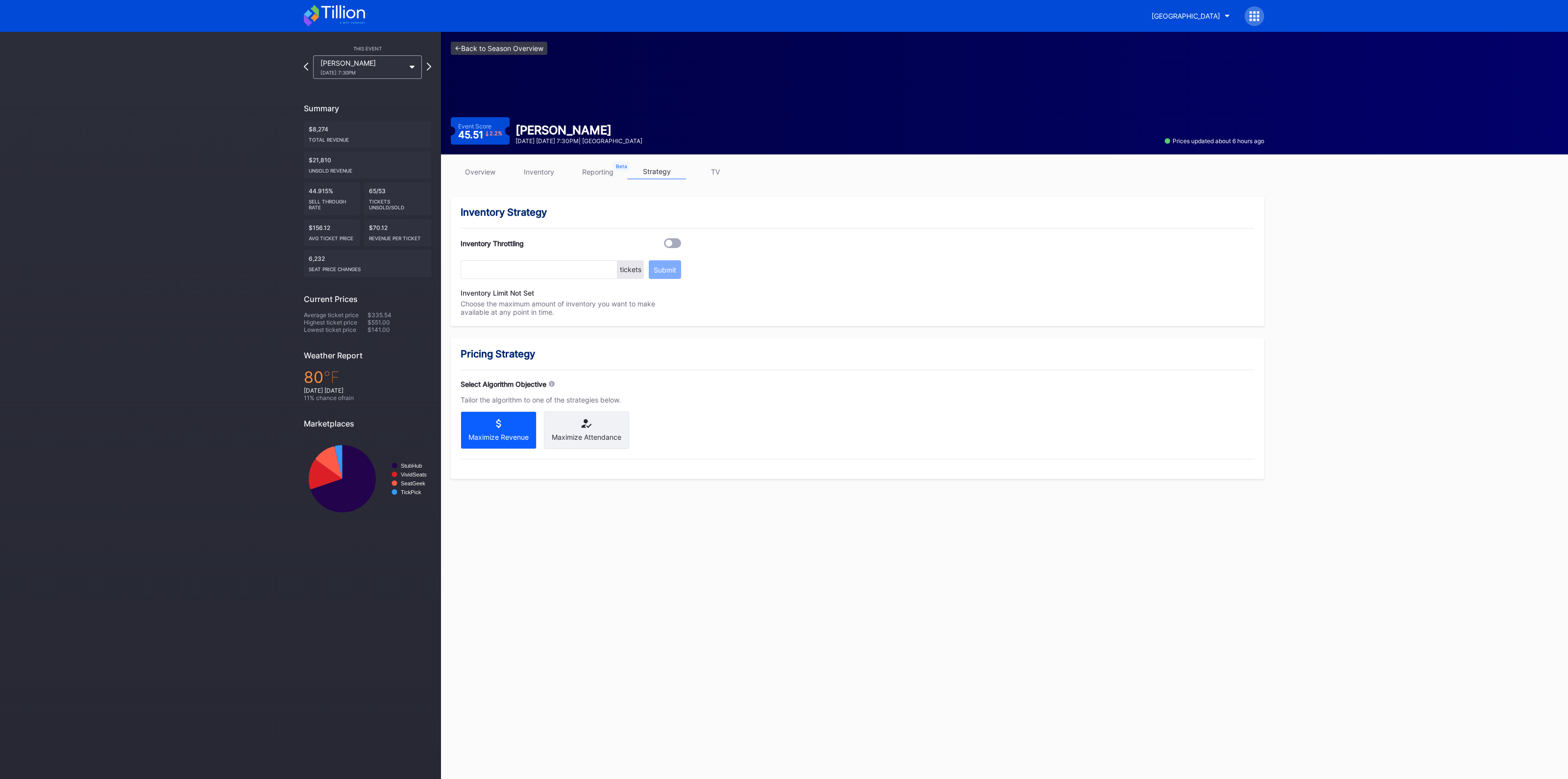
click at [503, 45] on link "<- Back to Season Overview" at bounding box center [499, 48] width 97 height 13
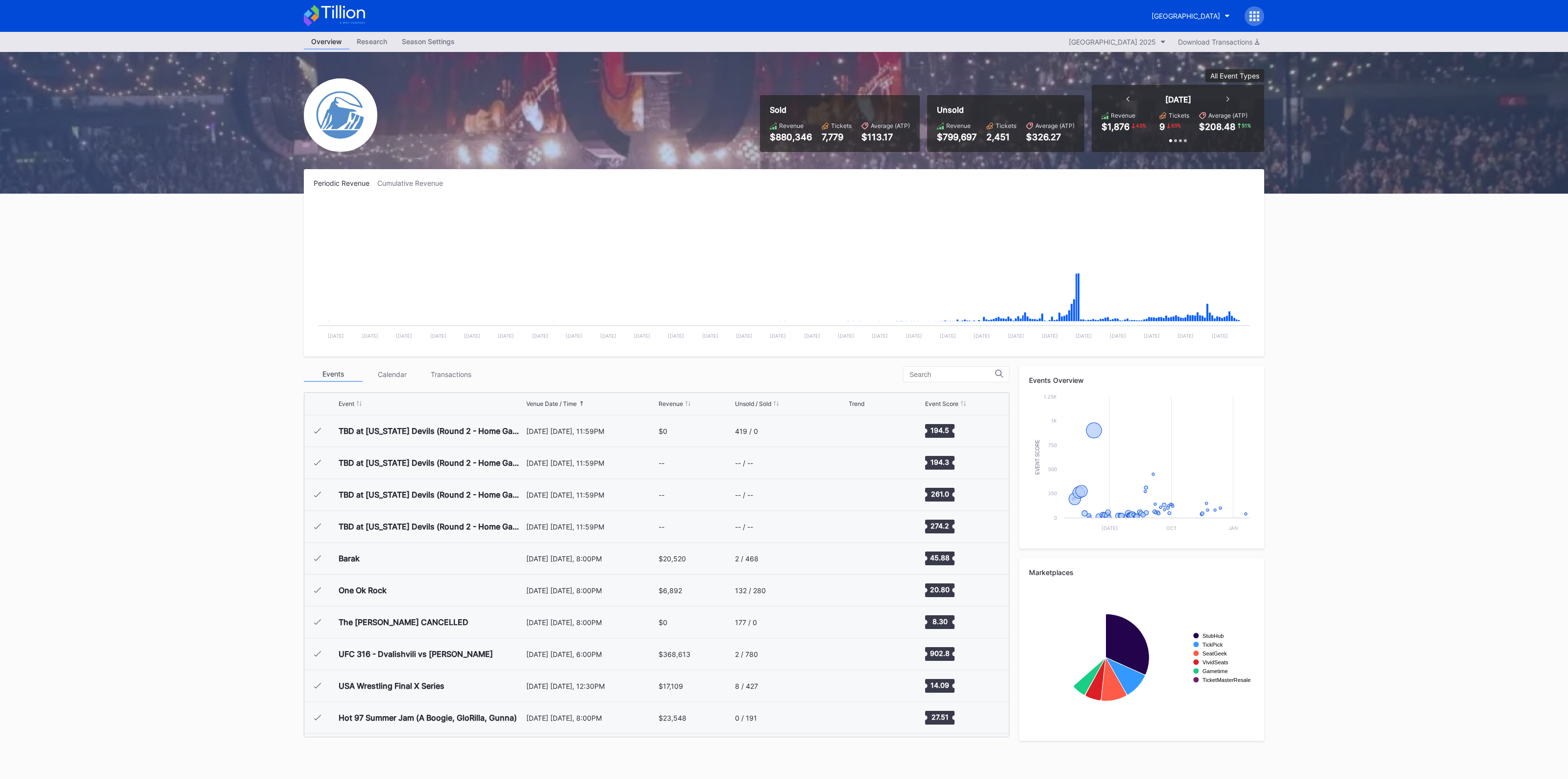
scroll to position [956, 0]
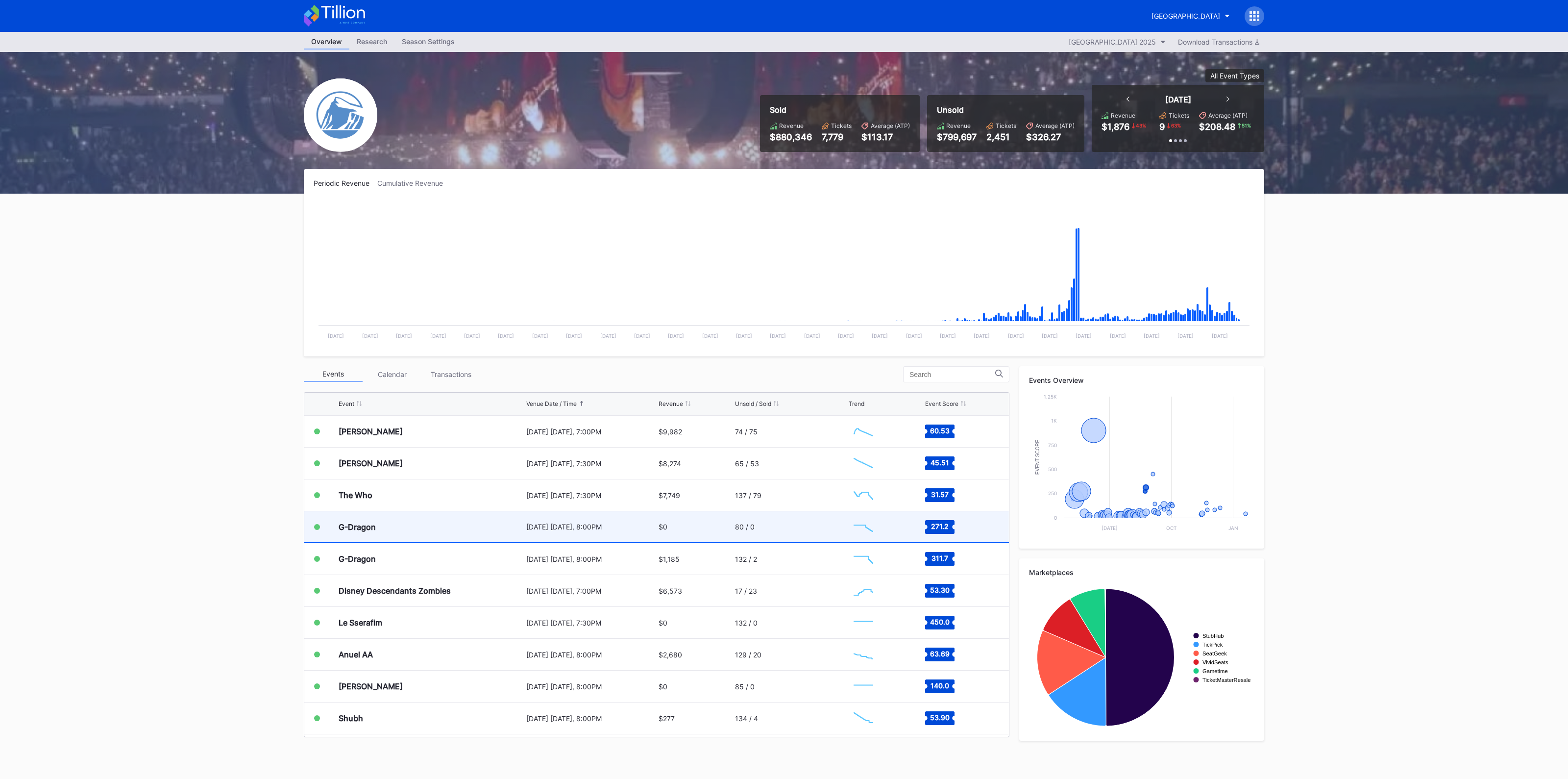
click at [500, 528] on div "G-Dragon" at bounding box center [431, 527] width 185 height 31
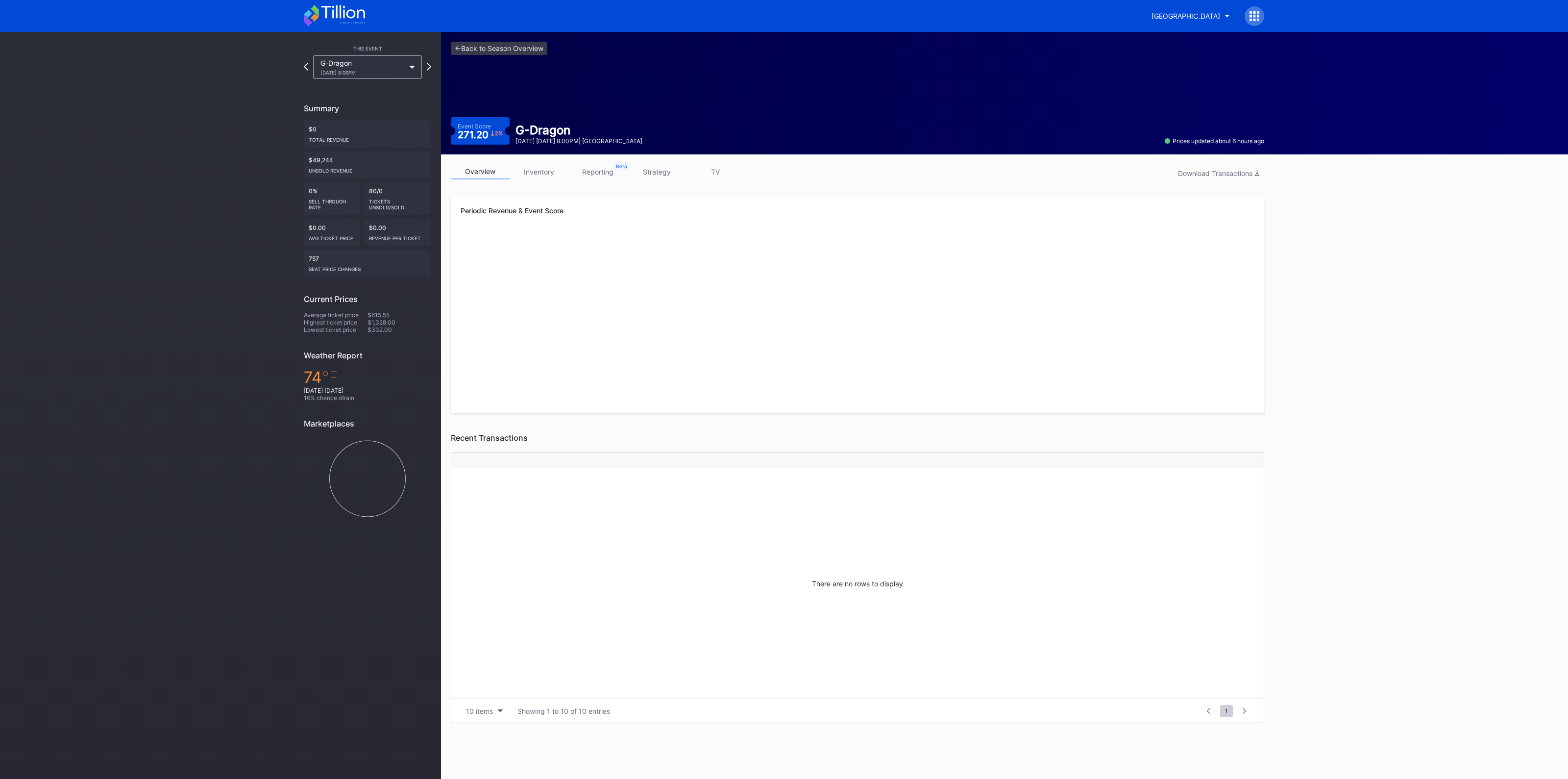
click at [544, 167] on link "inventory" at bounding box center [539, 172] width 59 height 15
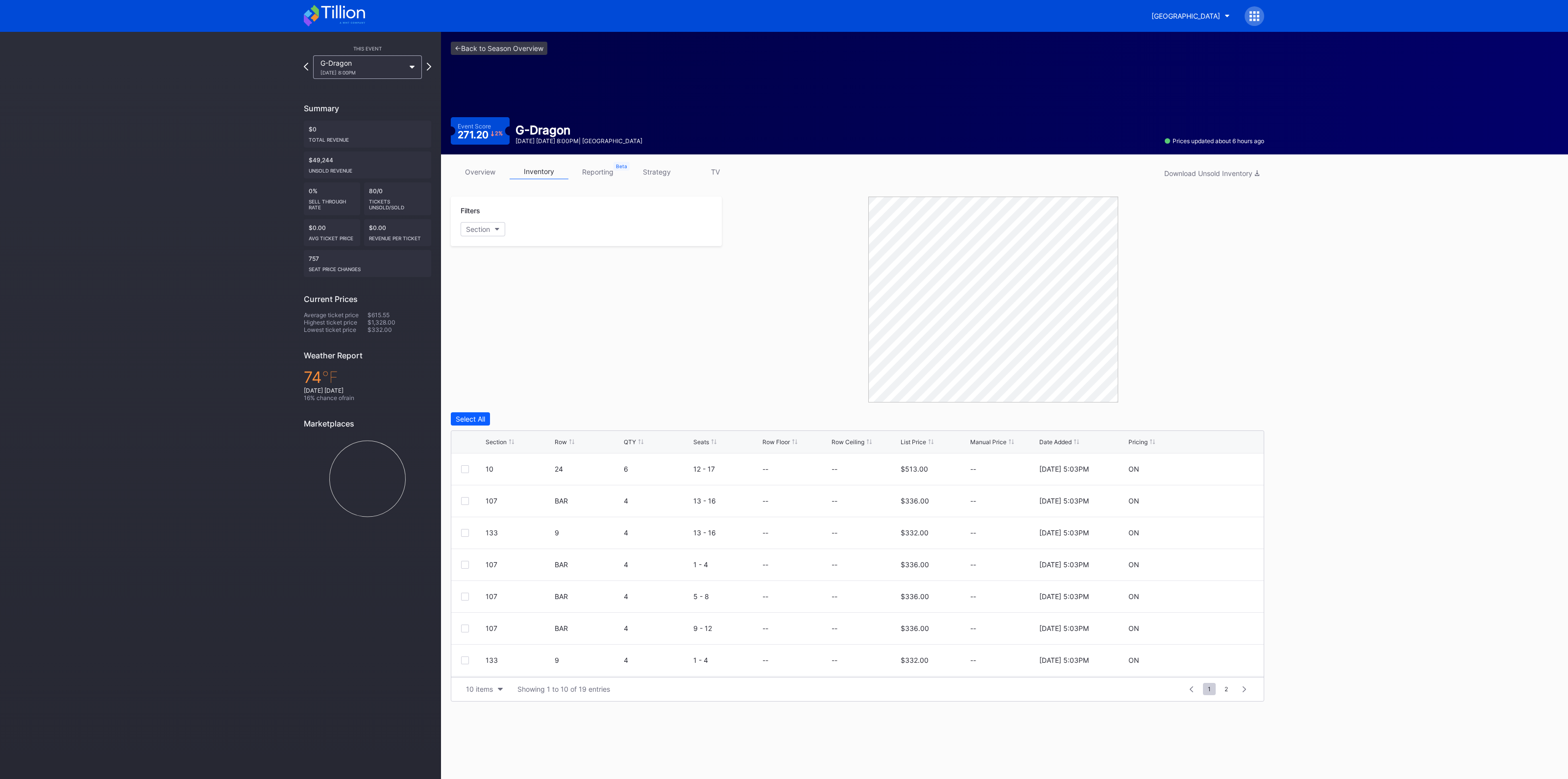
click at [671, 168] on link "strategy" at bounding box center [656, 172] width 59 height 15
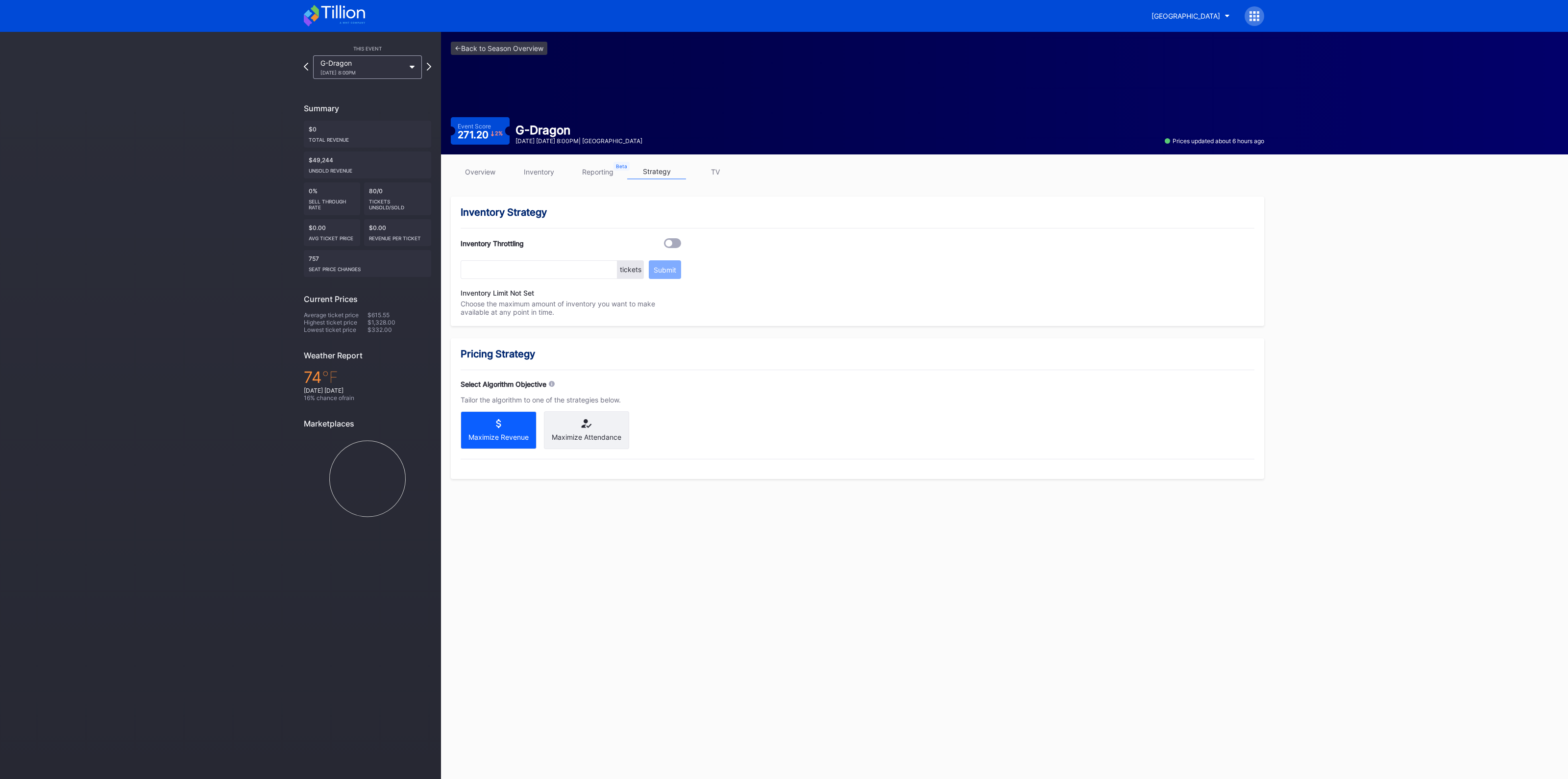
click at [584, 440] on div "Maximize Attendance" at bounding box center [587, 430] width 85 height 38
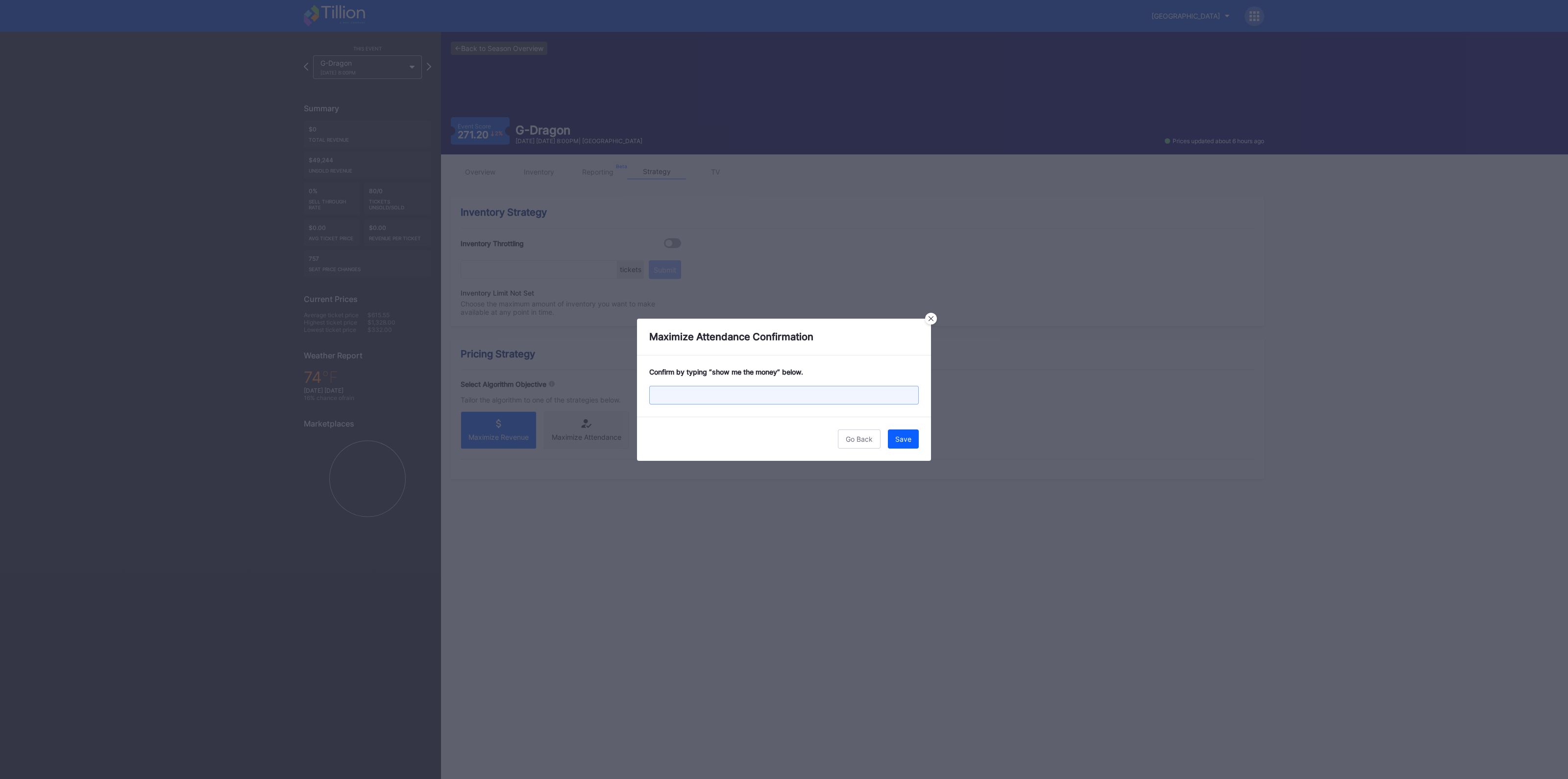
click at [818, 391] on input "text" at bounding box center [784, 395] width 270 height 19
click at [933, 315] on div at bounding box center [931, 319] width 12 height 12
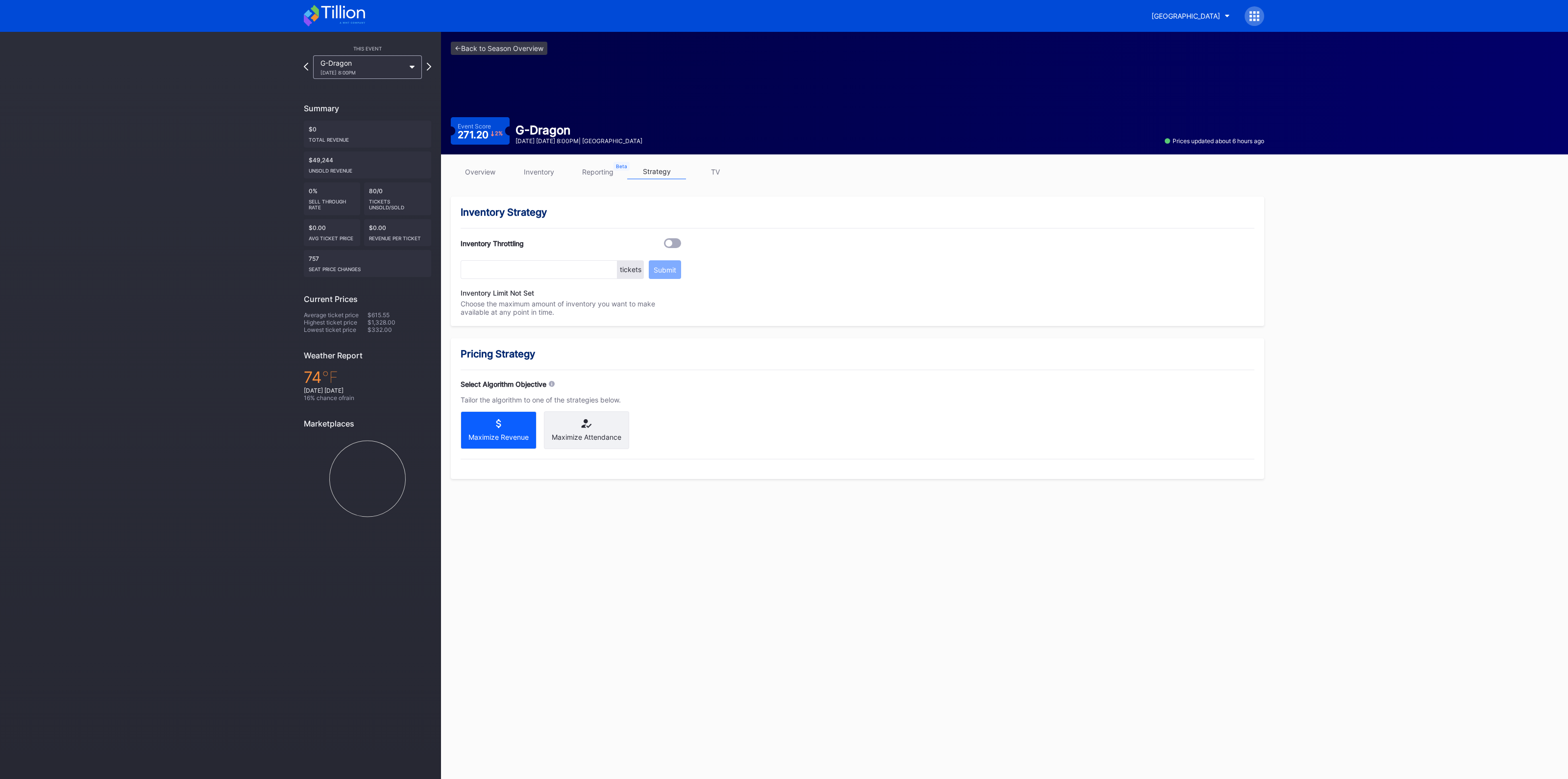
click at [715, 170] on link "TV" at bounding box center [715, 172] width 59 height 15
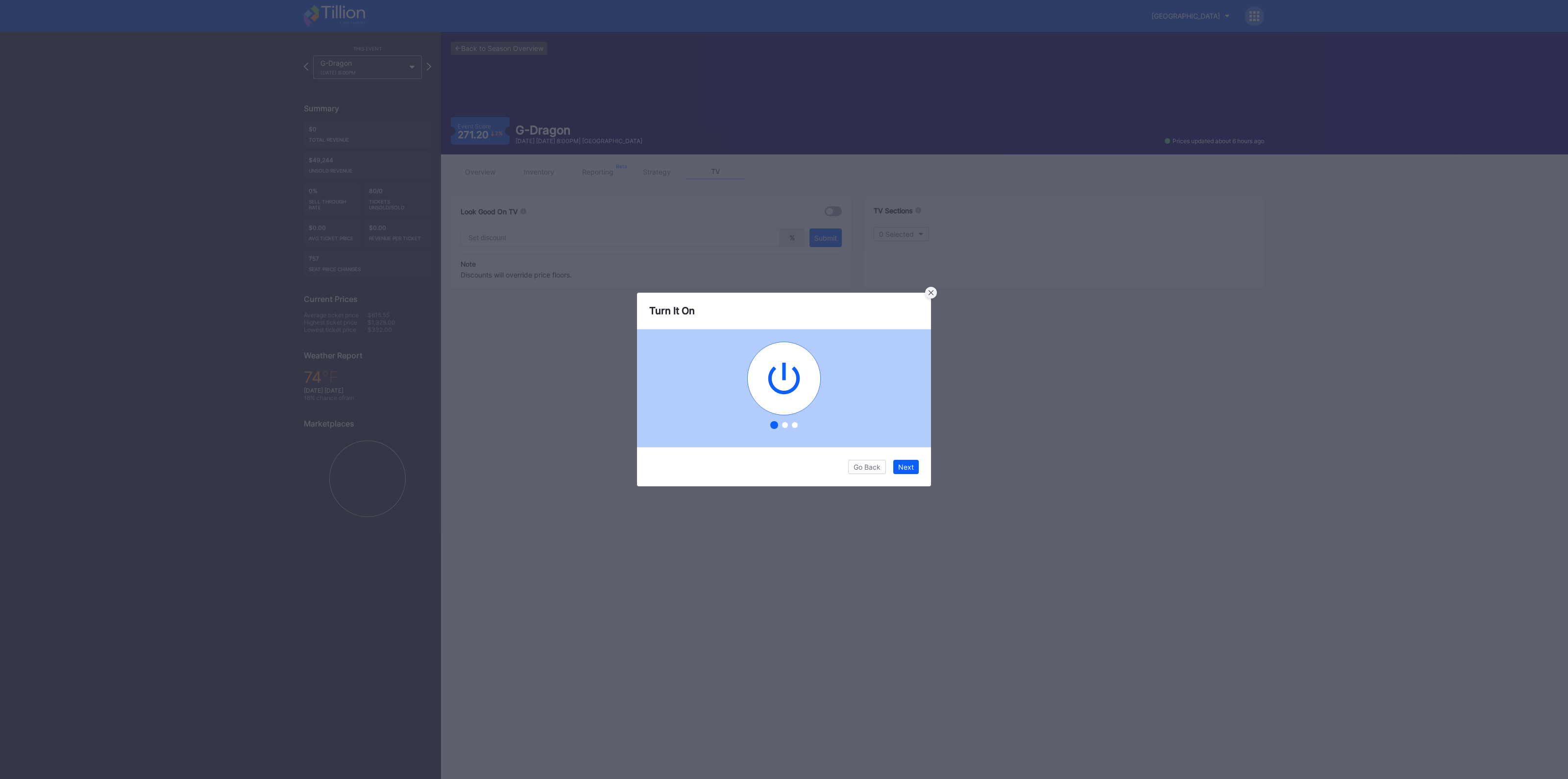
click at [931, 295] on icon at bounding box center [931, 293] width 5 height 5
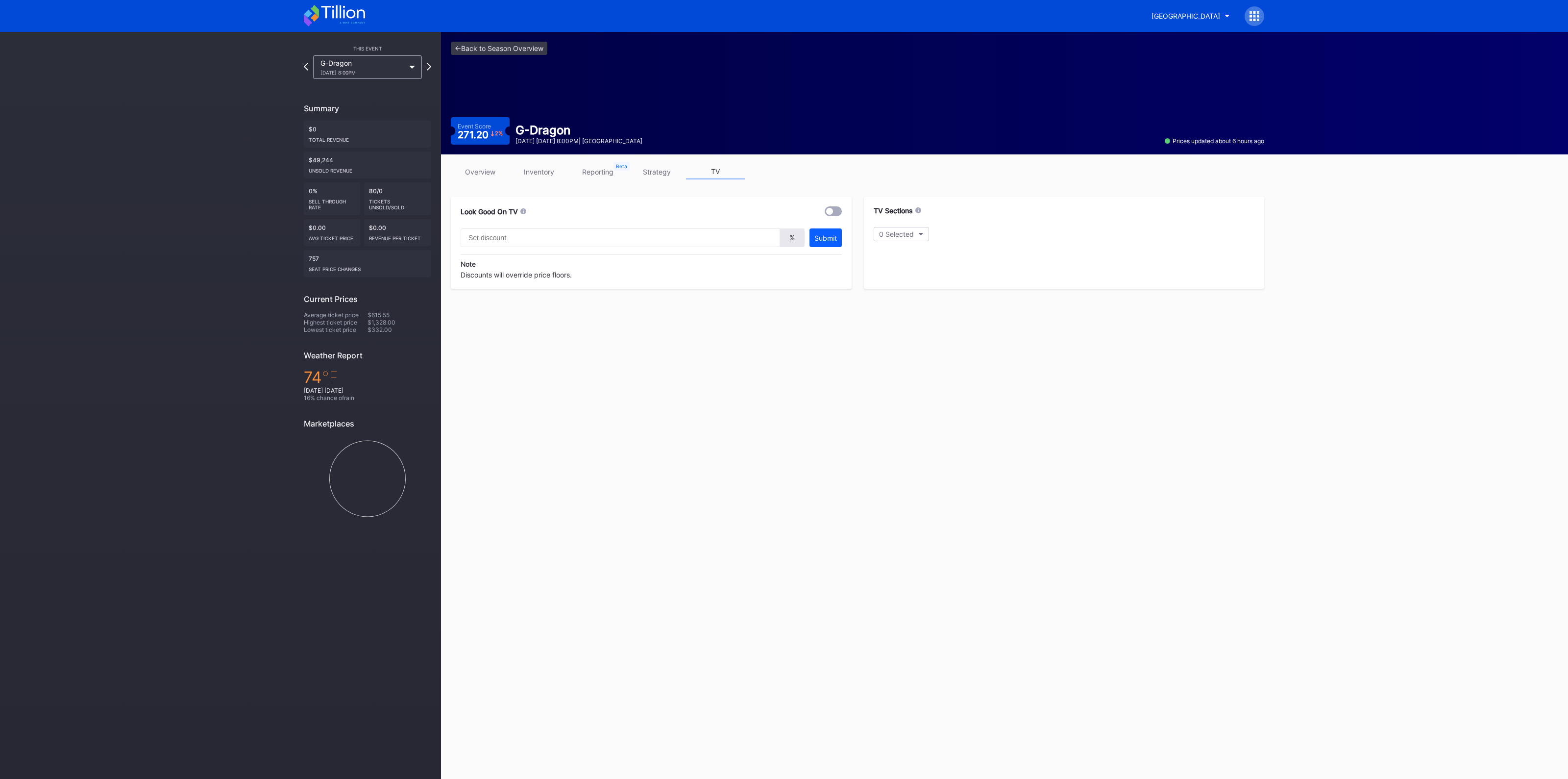
click at [584, 167] on link "reporting" at bounding box center [598, 172] width 59 height 15
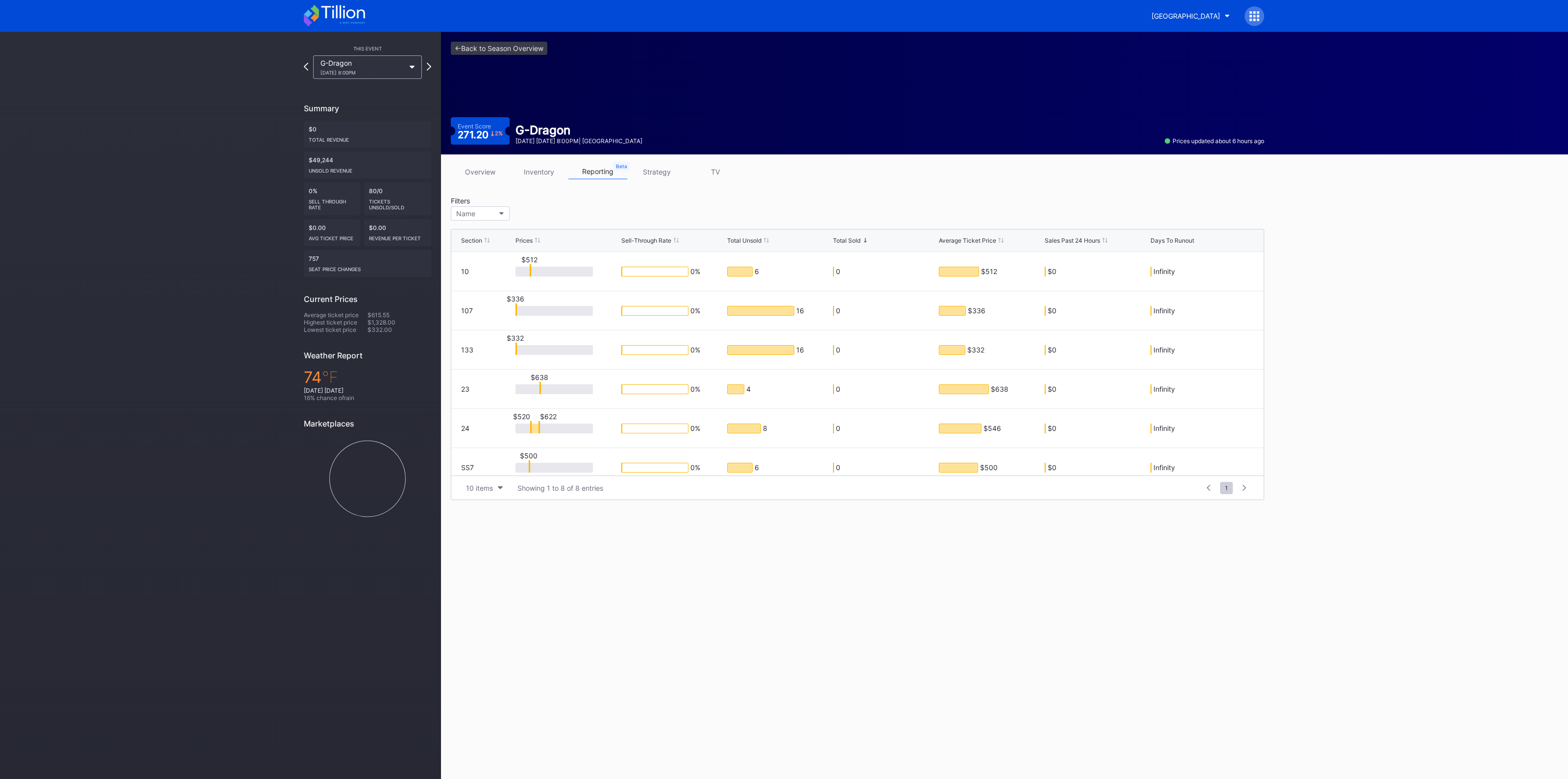
click at [496, 167] on link "overview" at bounding box center [480, 172] width 59 height 15
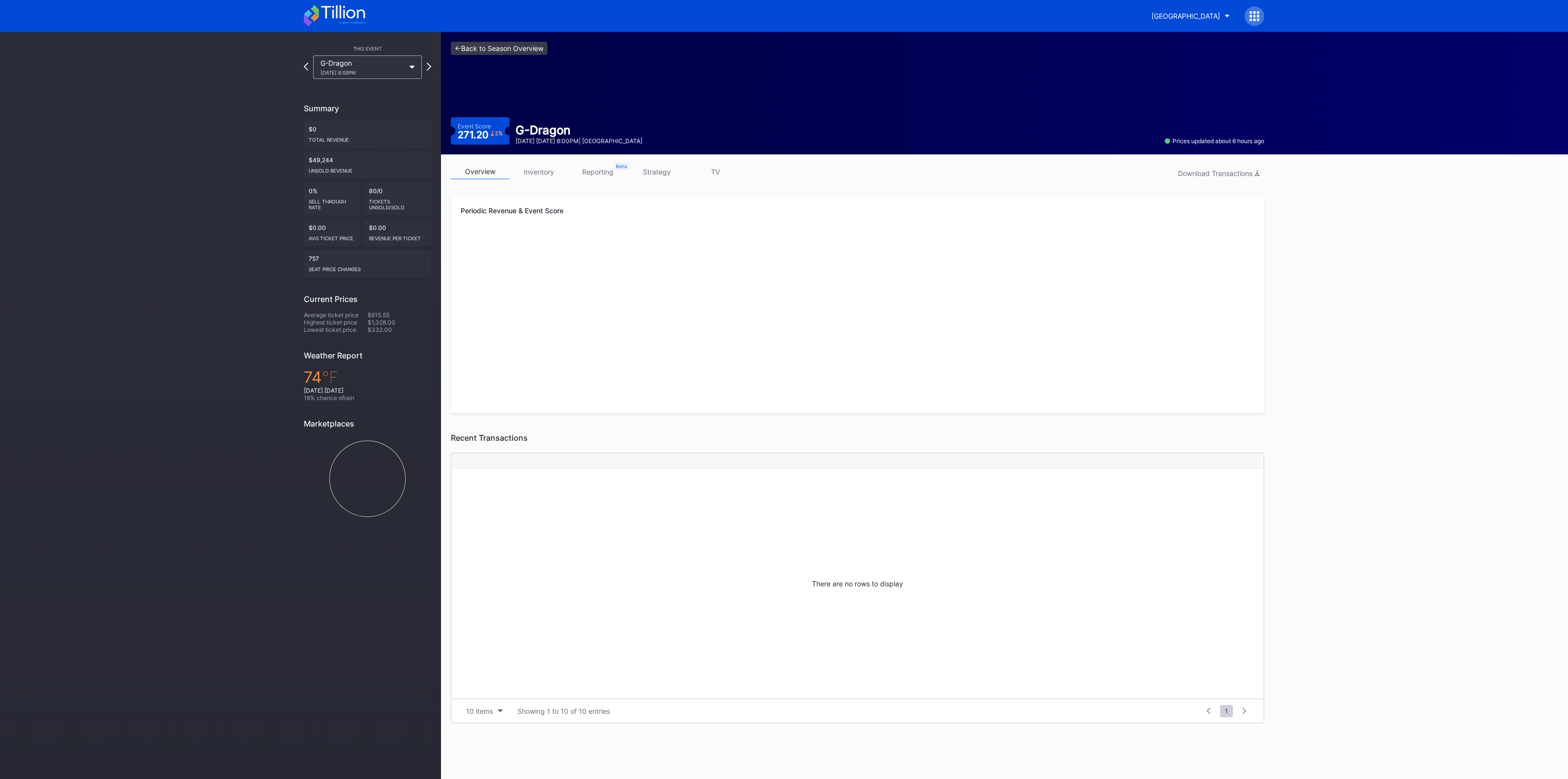
click at [500, 50] on link "<- Back to Season Overview" at bounding box center [499, 48] width 97 height 13
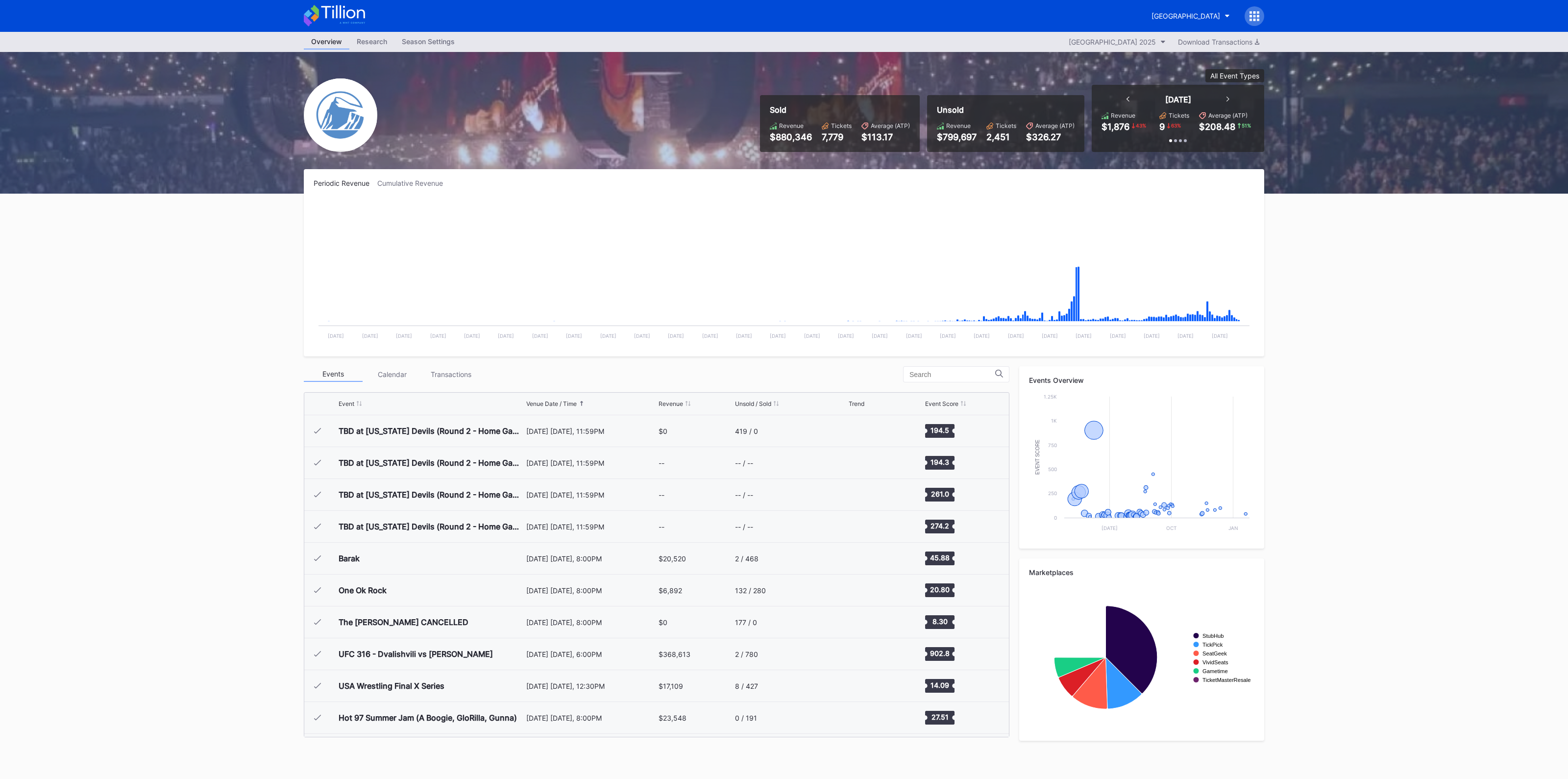
scroll to position [956, 0]
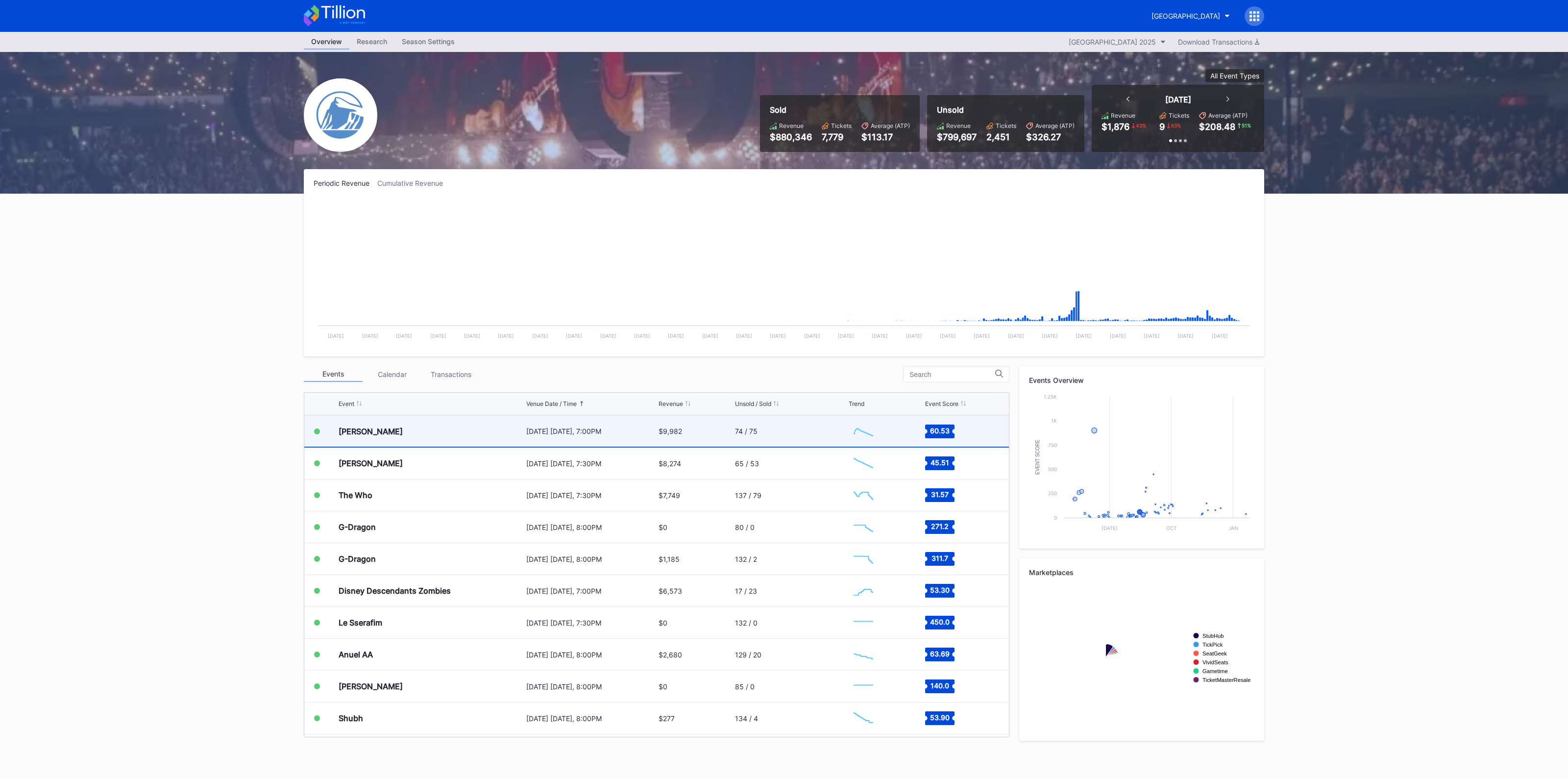
click at [558, 434] on div "[DATE] [DATE], 7:00PM" at bounding box center [591, 431] width 130 height 31
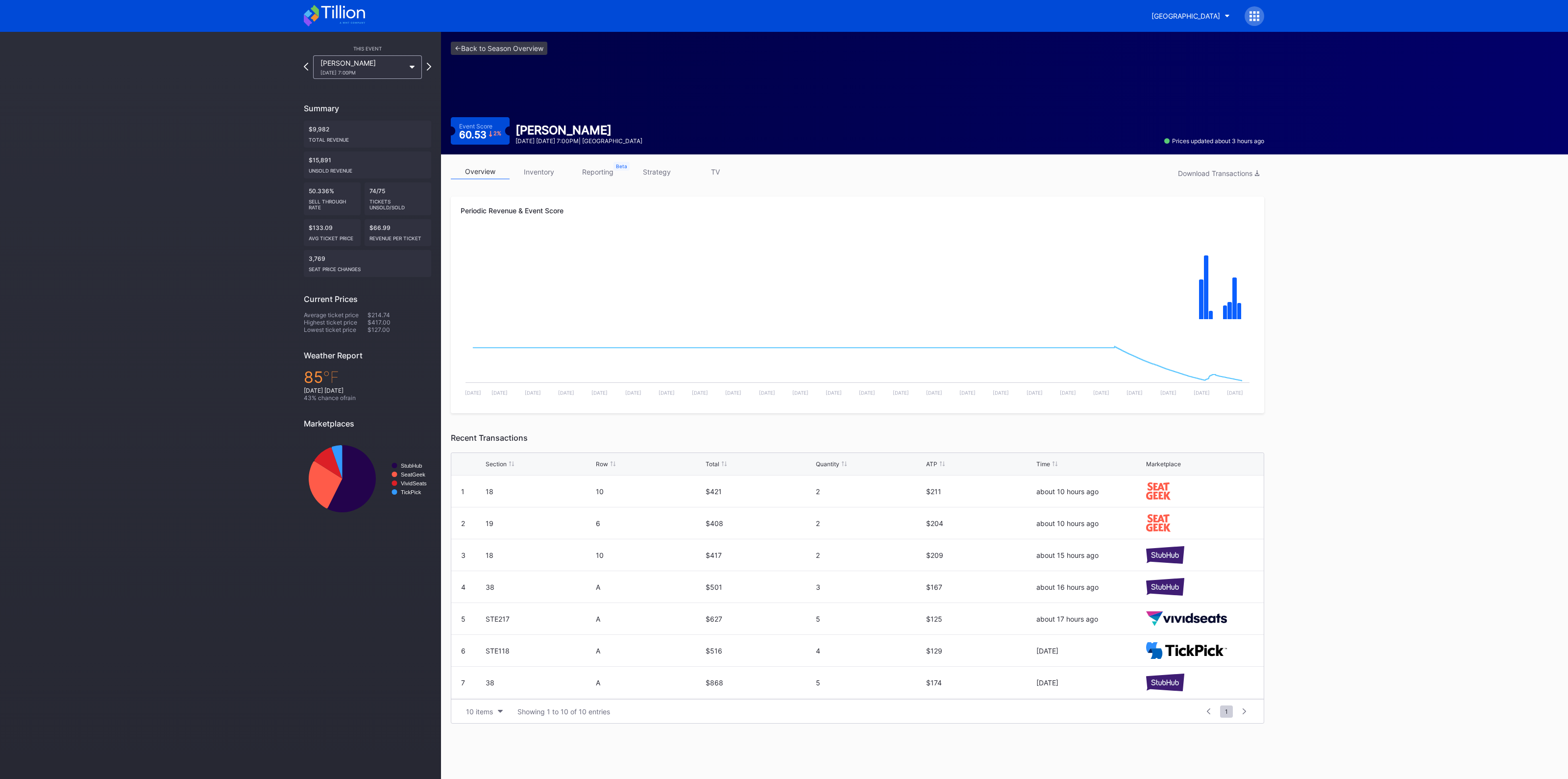
click at [544, 170] on link "inventory" at bounding box center [539, 172] width 59 height 15
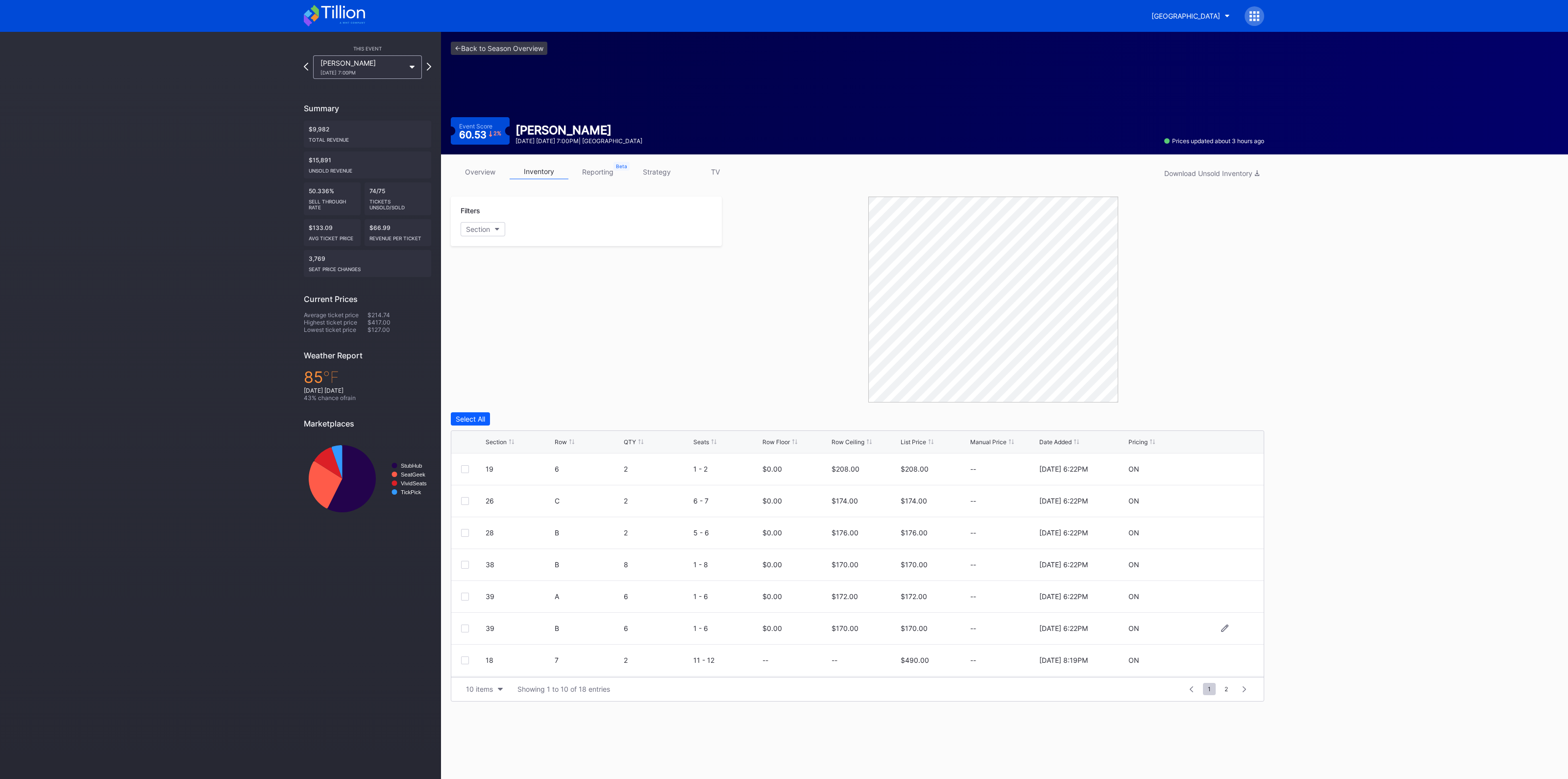
scroll to position [95, 0]
click at [488, 50] on link "<- Back to Season Overview" at bounding box center [499, 48] width 97 height 13
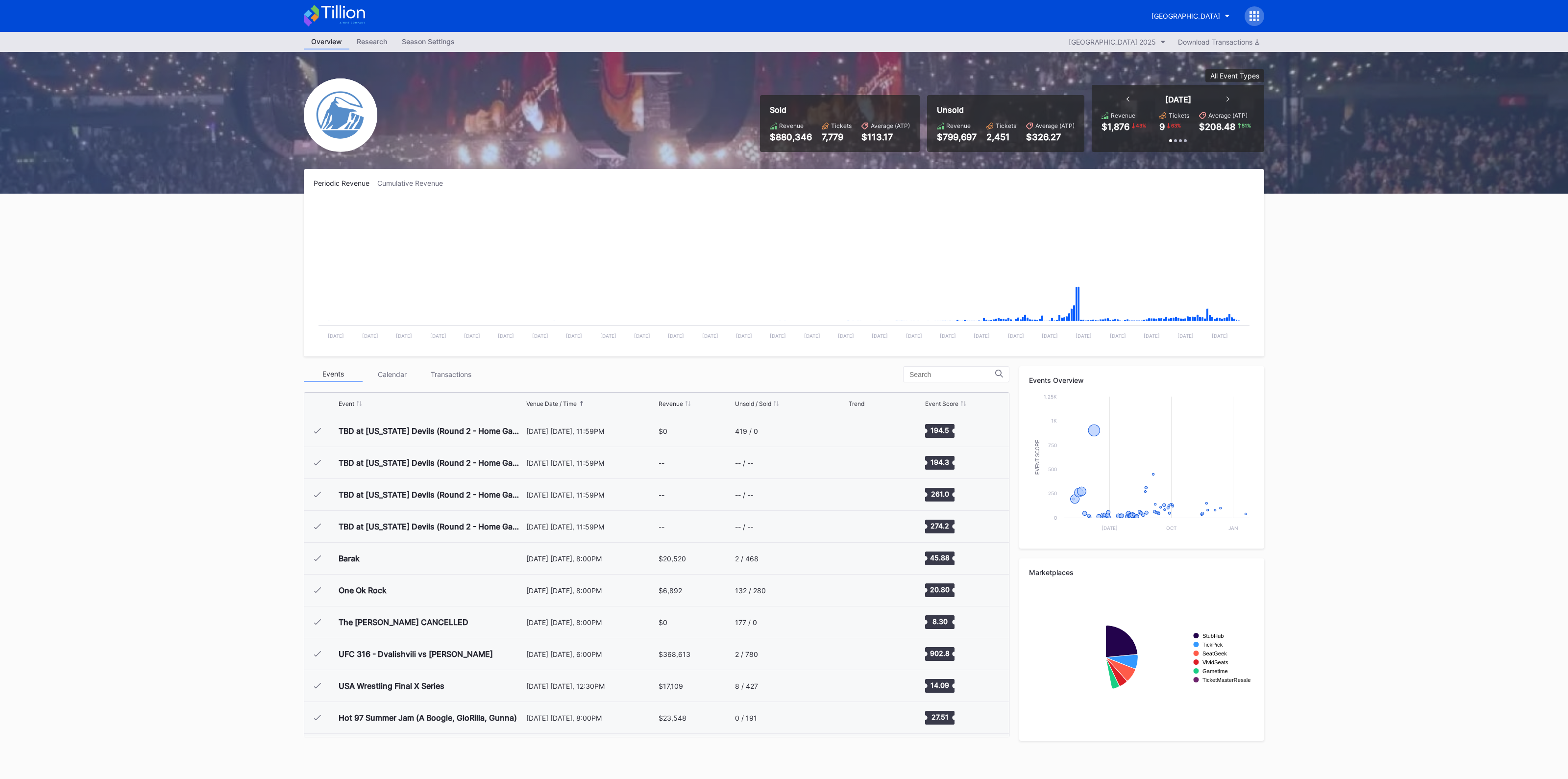
scroll to position [956, 0]
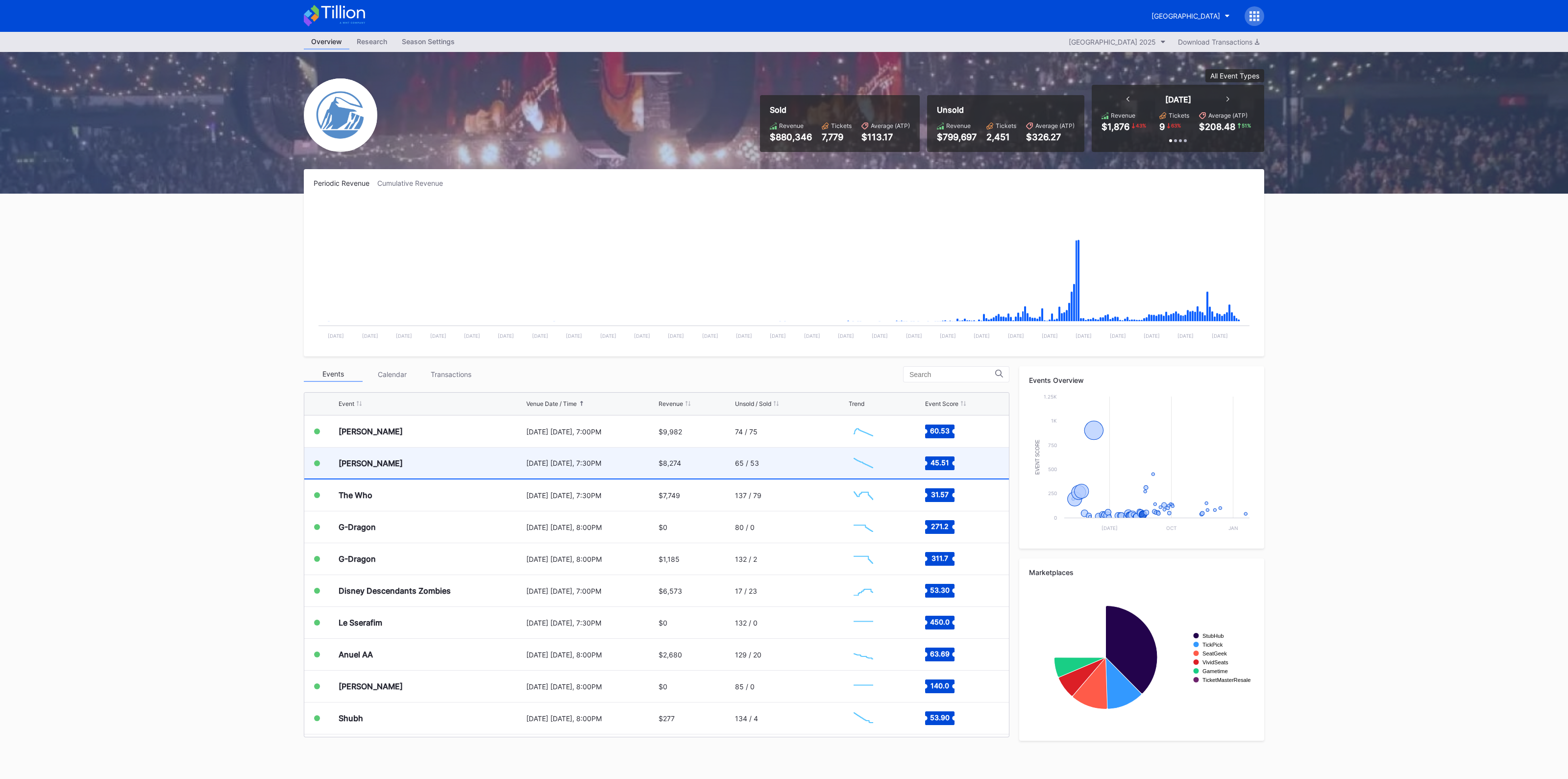
click at [591, 473] on div "[DATE] [DATE], 7:30PM" at bounding box center [591, 463] width 130 height 31
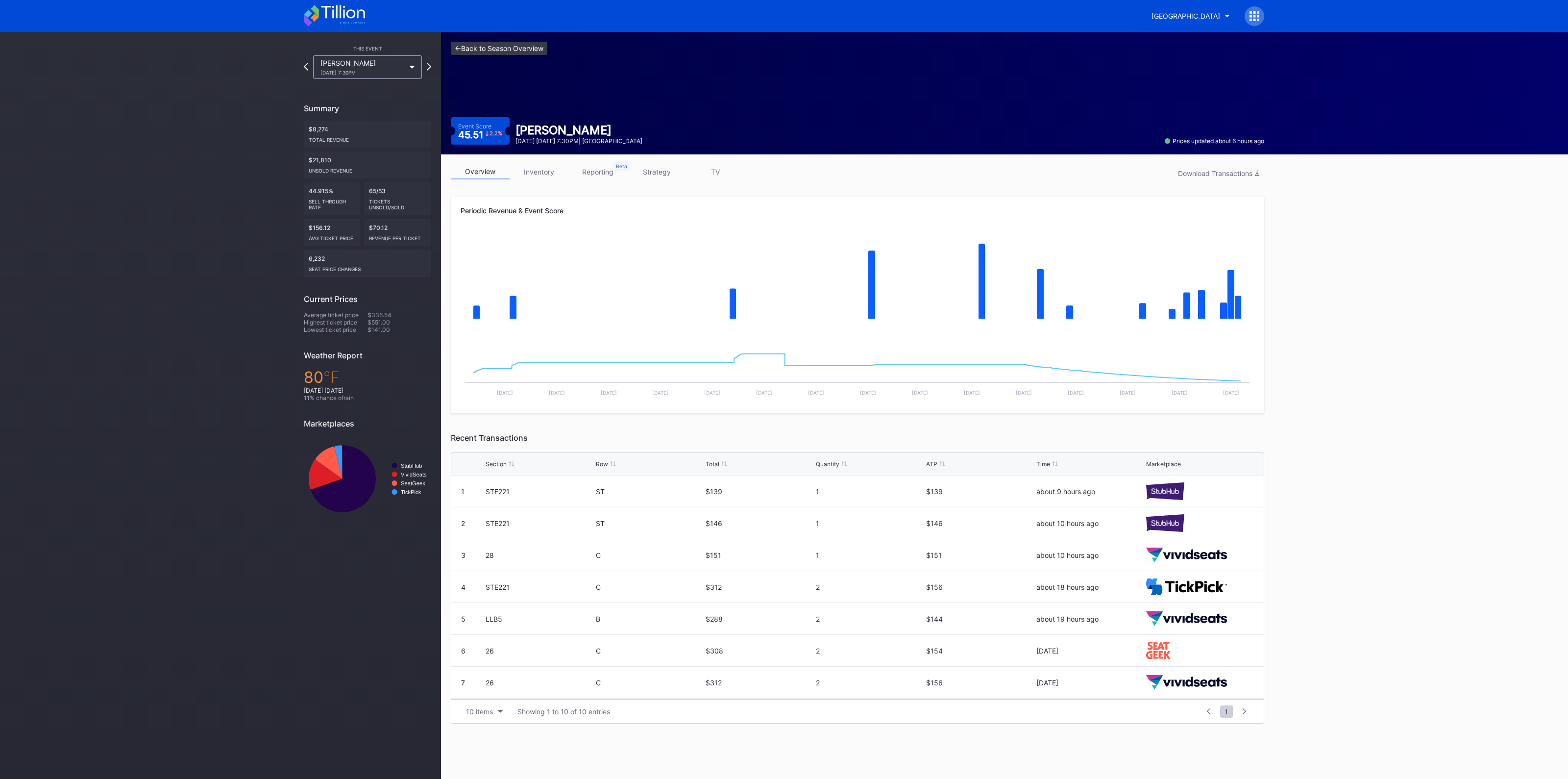
click at [471, 46] on link "<- Back to Season Overview" at bounding box center [499, 48] width 97 height 13
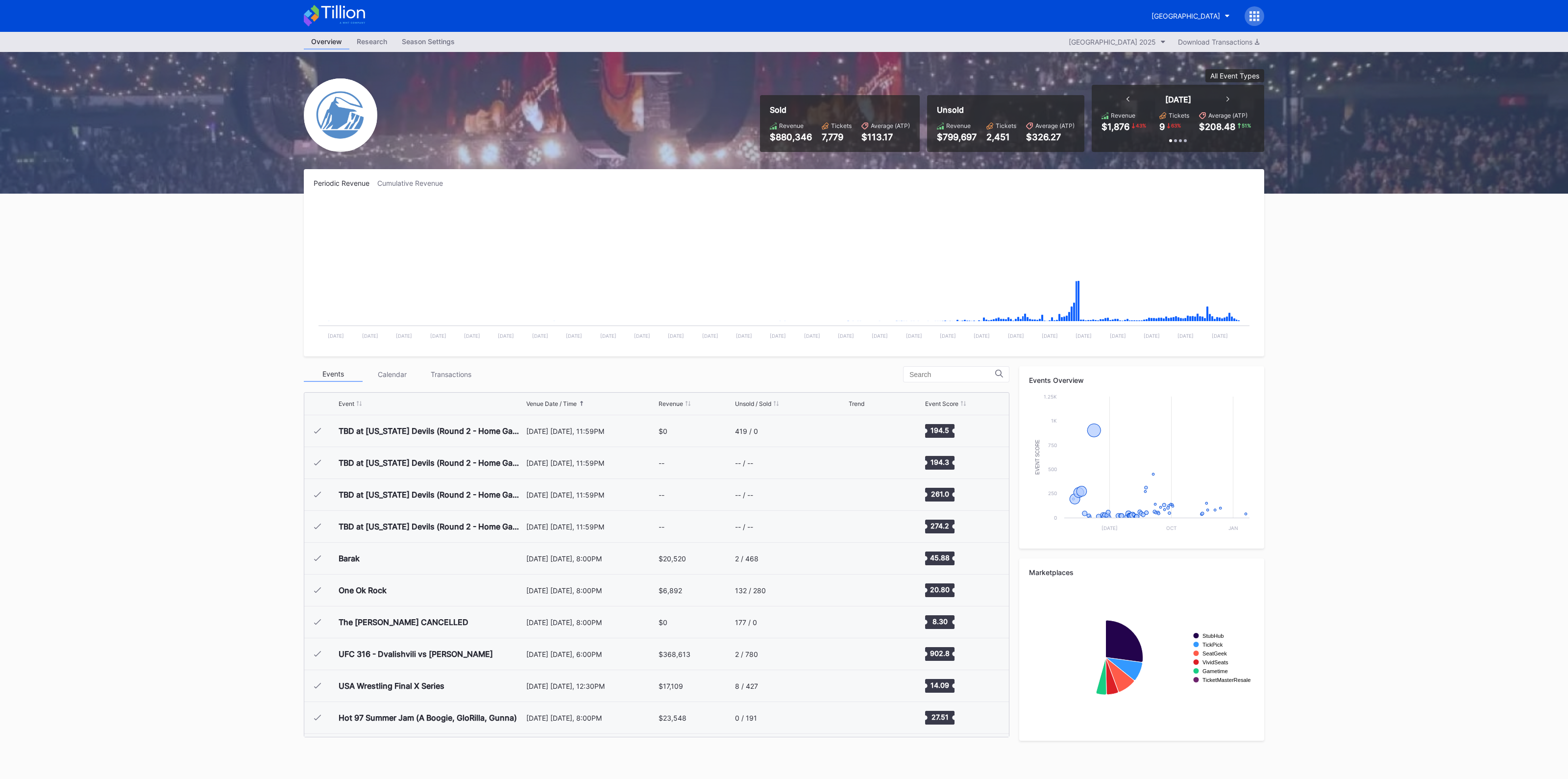
scroll to position [956, 0]
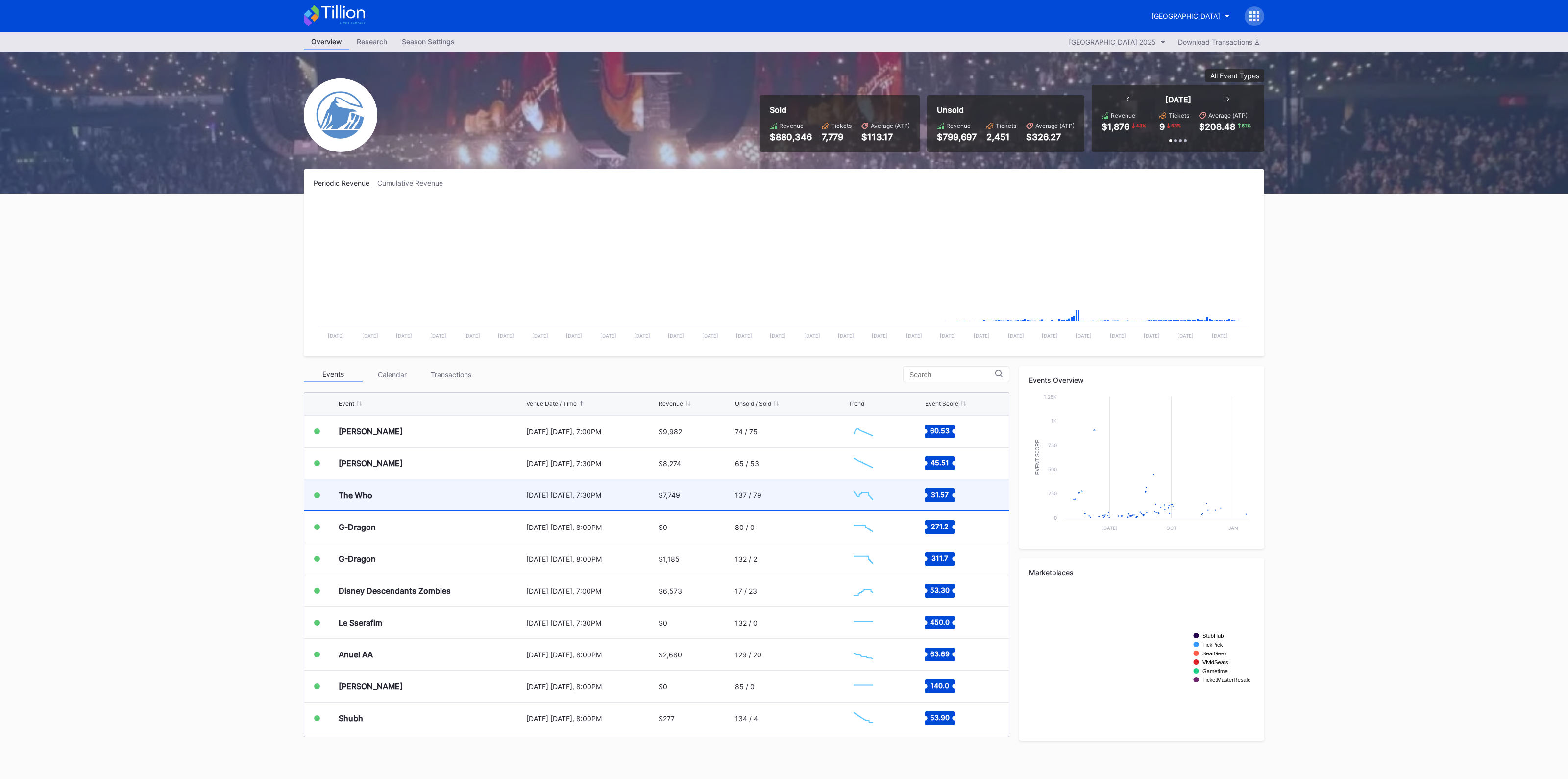
click at [442, 497] on div "The Who" at bounding box center [431, 495] width 185 height 31
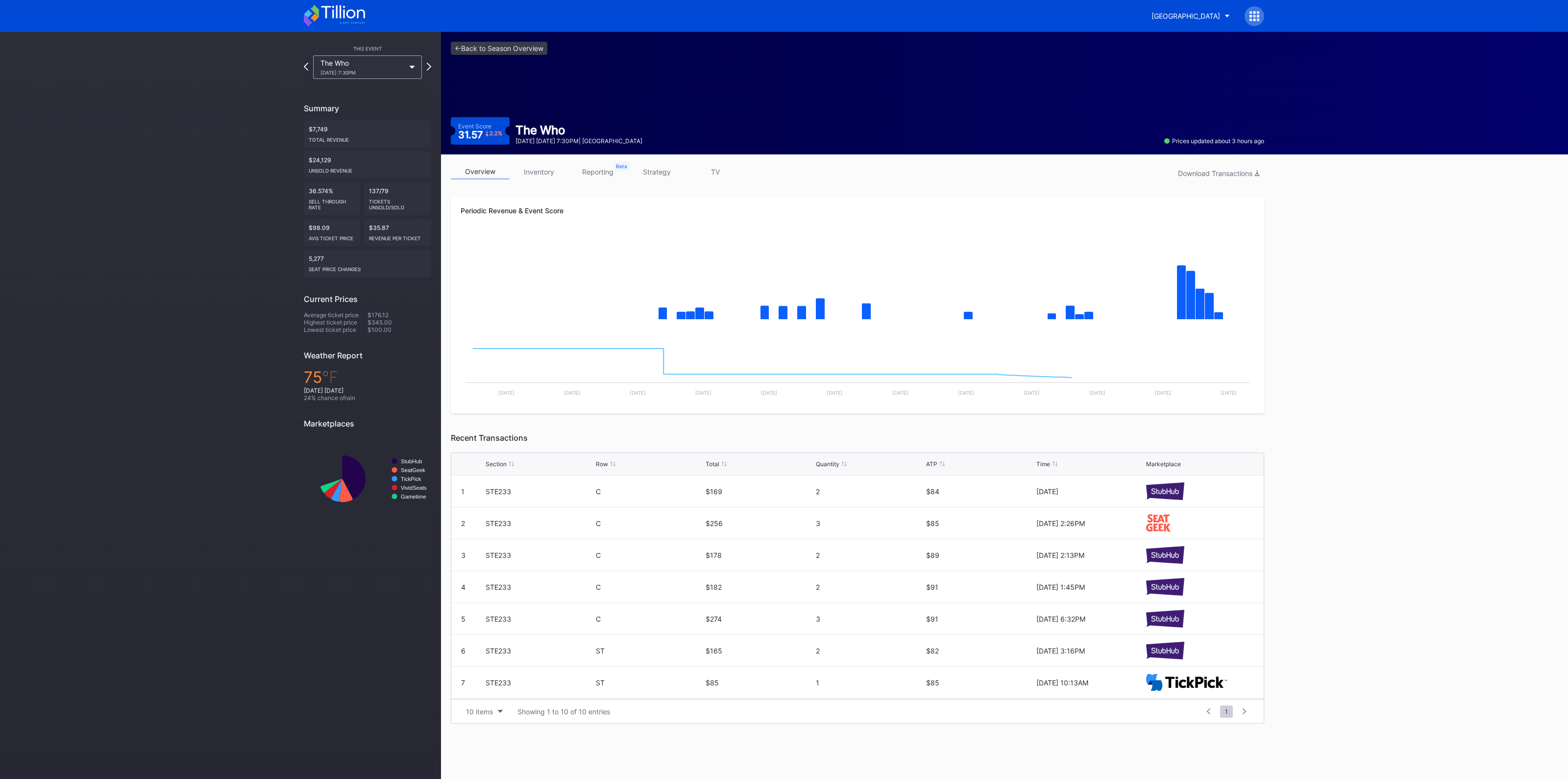
click at [547, 171] on link "inventory" at bounding box center [539, 172] width 59 height 15
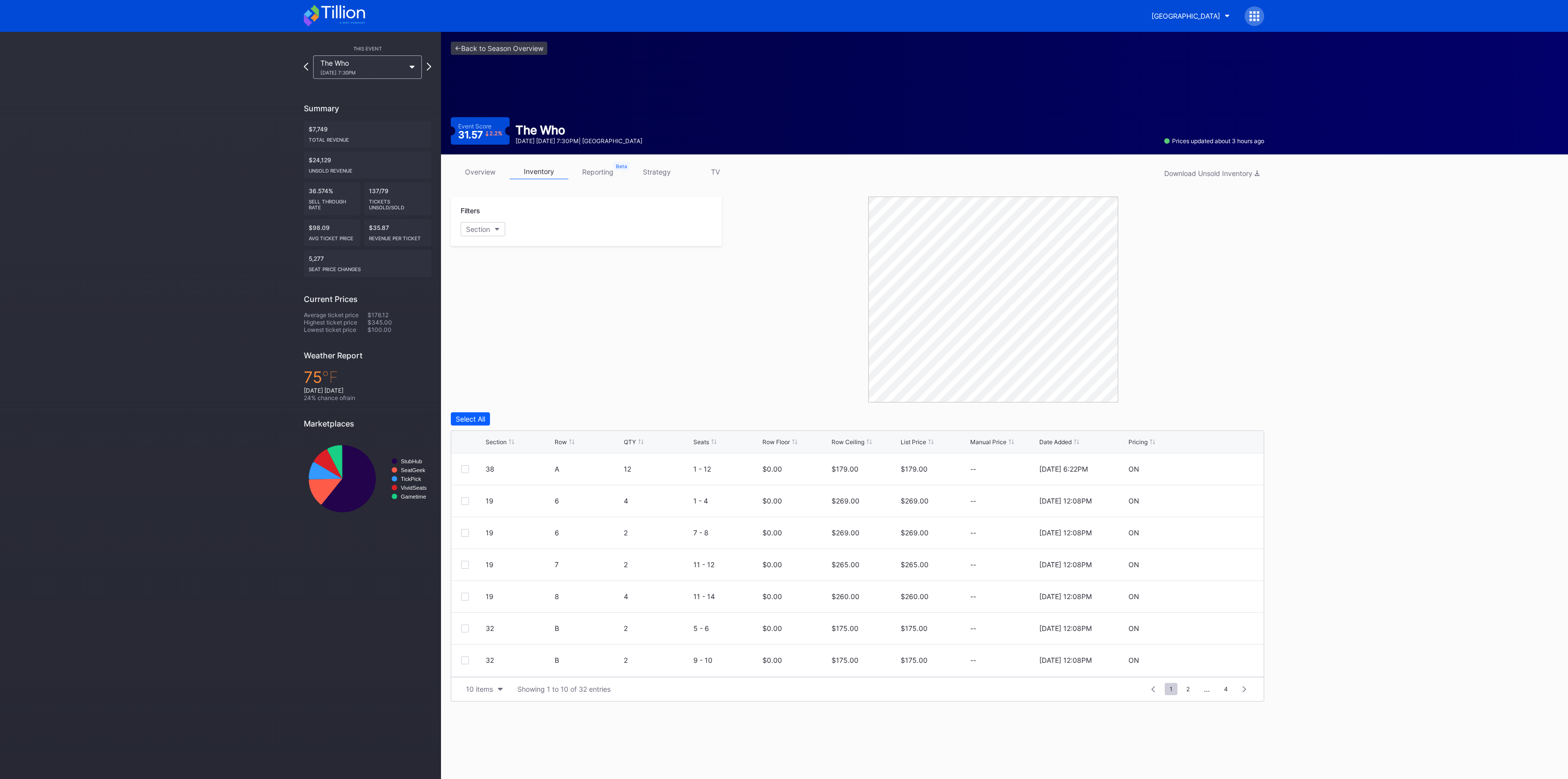
click at [502, 442] on div "Section" at bounding box center [496, 442] width 21 height 7
click at [483, 693] on button "10 items" at bounding box center [485, 689] width 46 height 13
click at [482, 665] on div "200 items" at bounding box center [485, 664] width 32 height 9
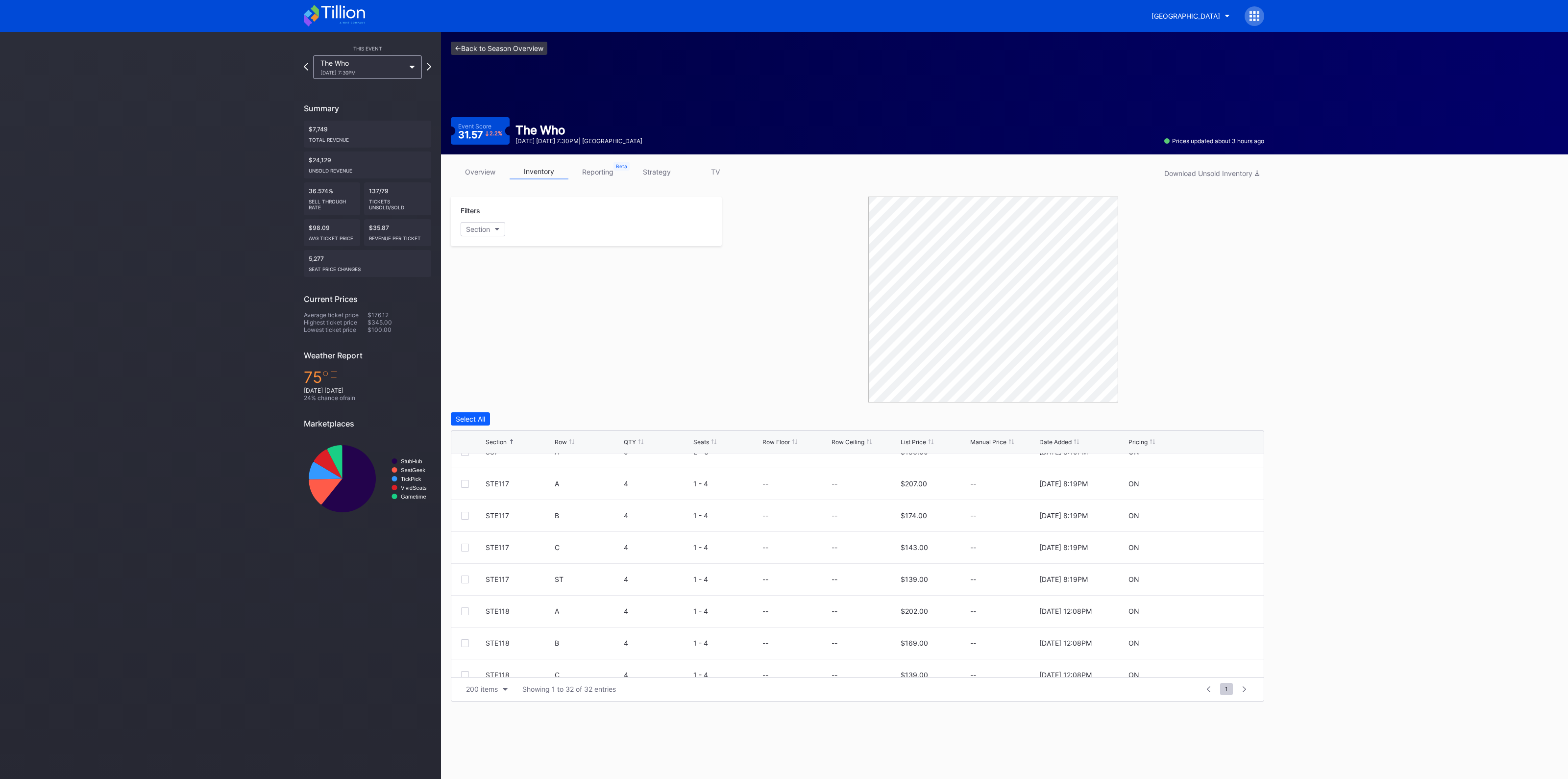
click at [519, 46] on link "<- Back to Season Overview" at bounding box center [499, 48] width 97 height 13
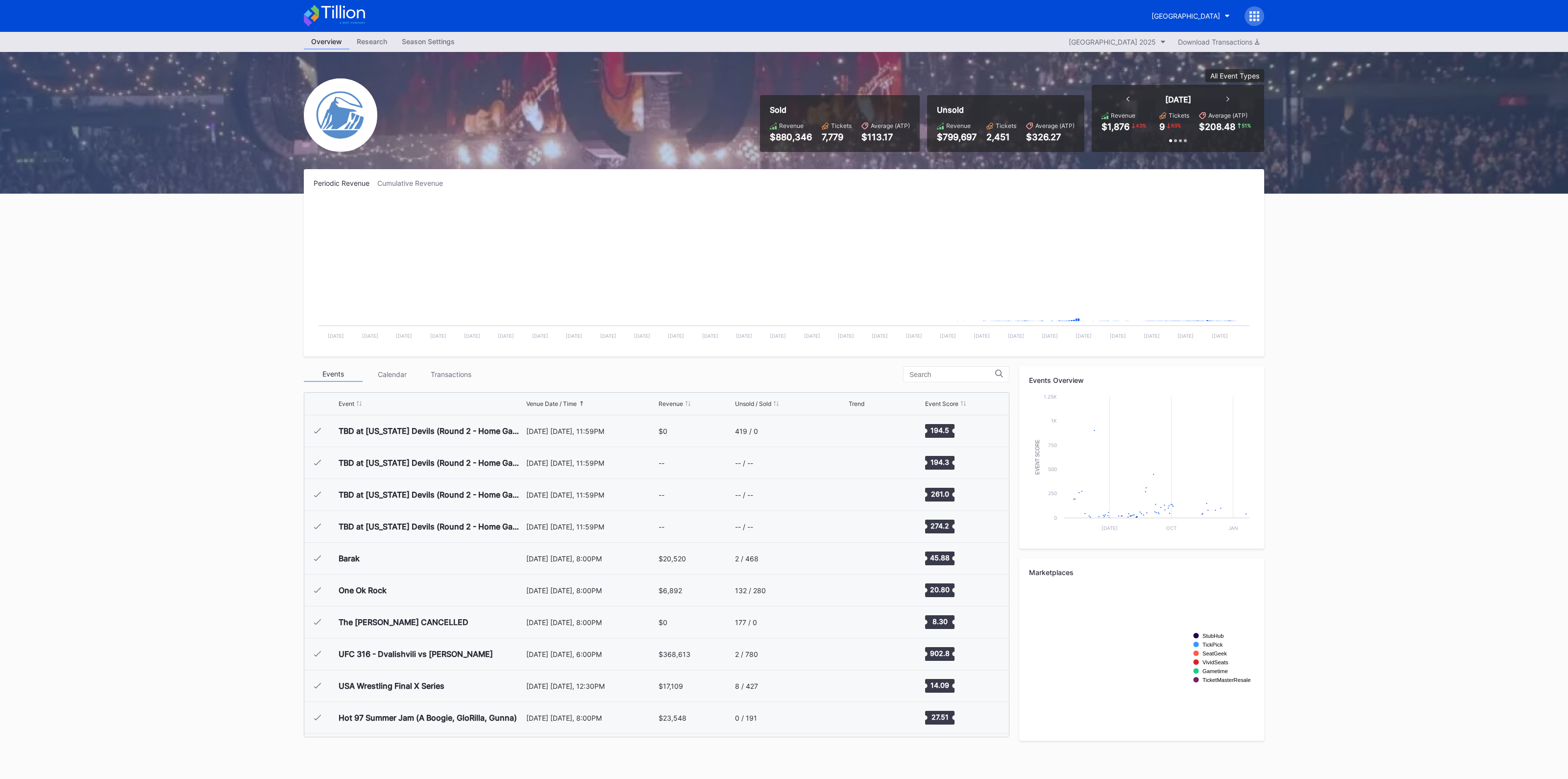
scroll to position [956, 0]
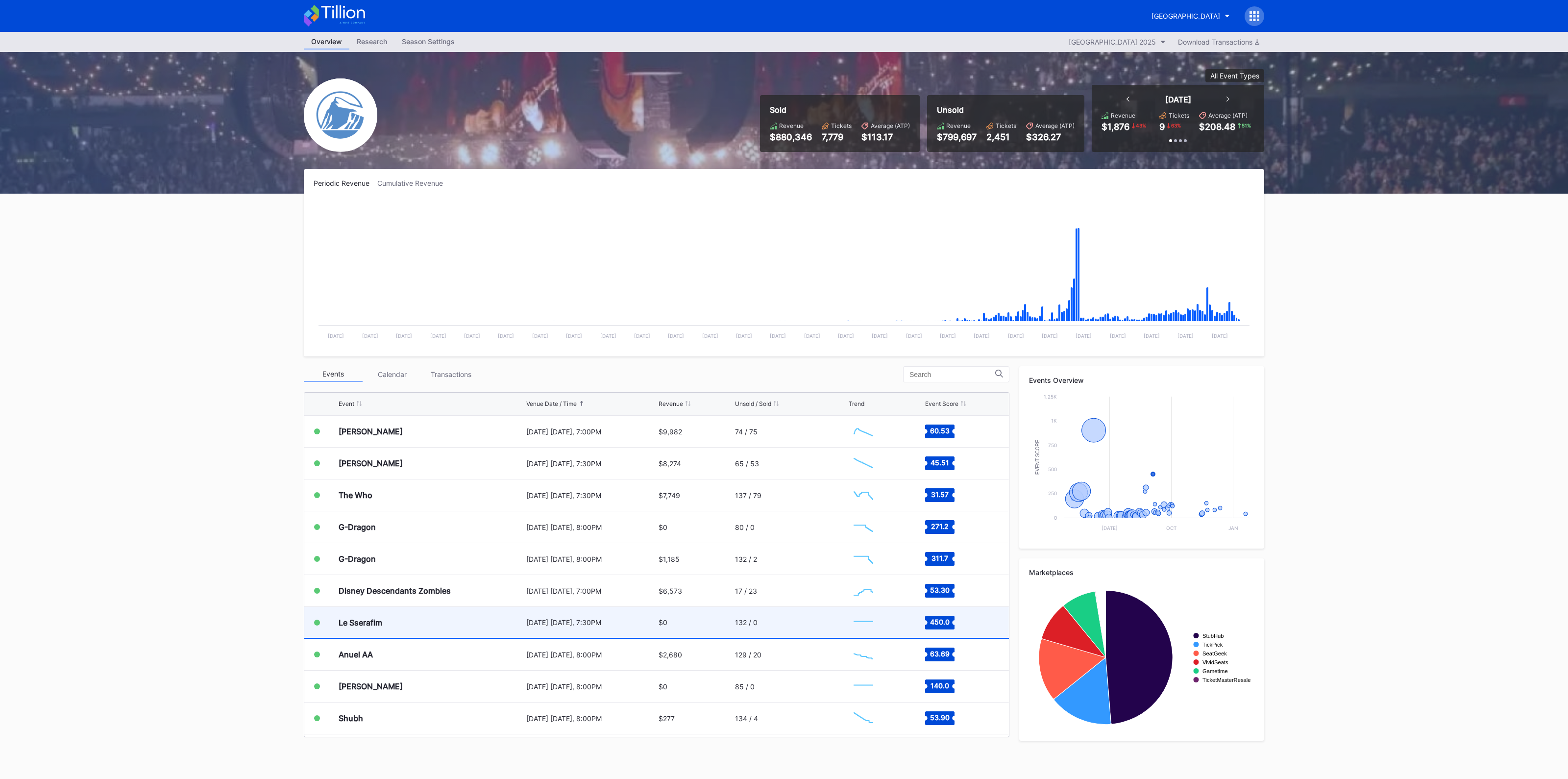
click at [410, 613] on div "Le Sserafim" at bounding box center [431, 622] width 185 height 31
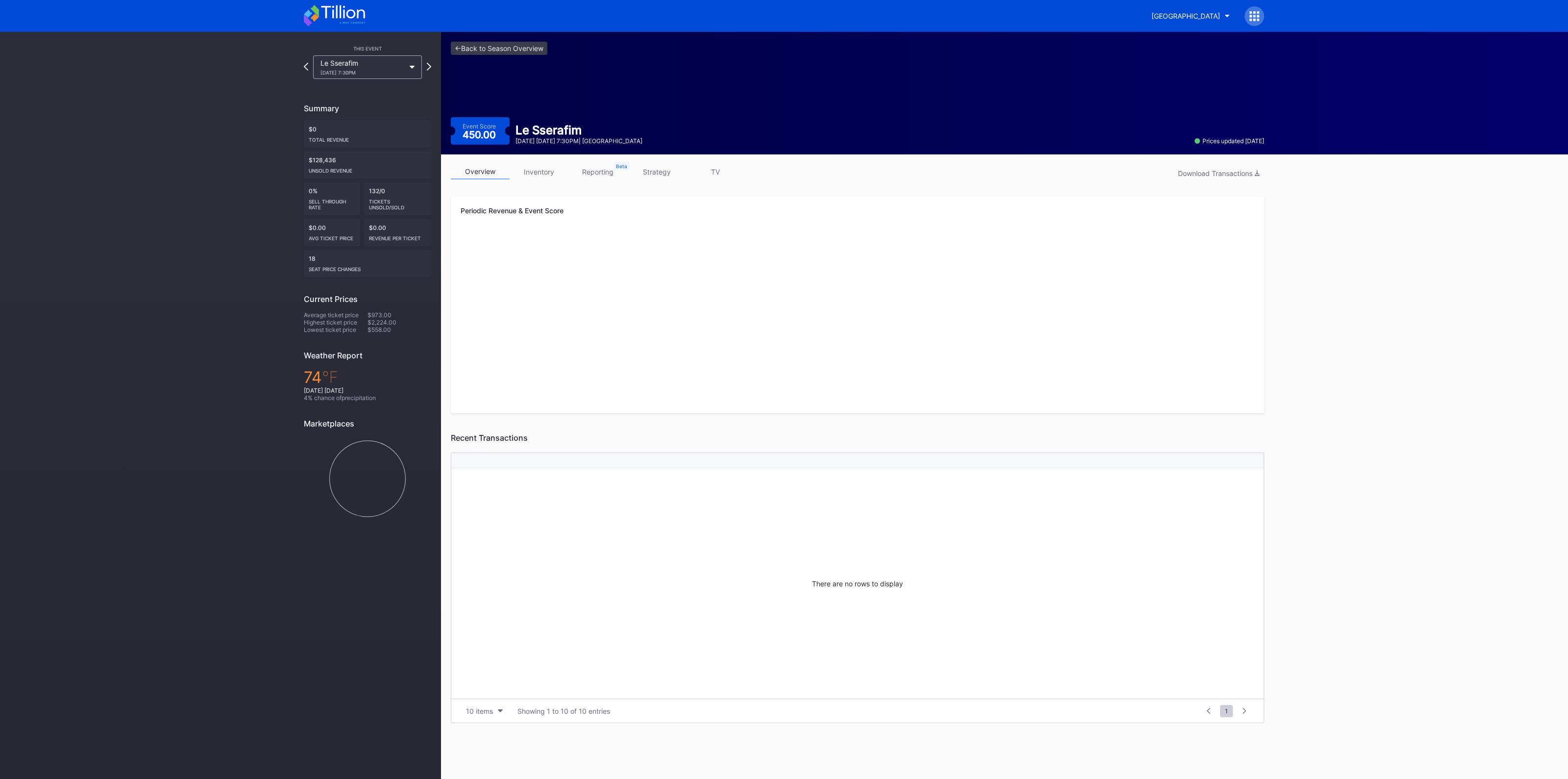
click at [534, 171] on link "inventory" at bounding box center [539, 172] width 59 height 15
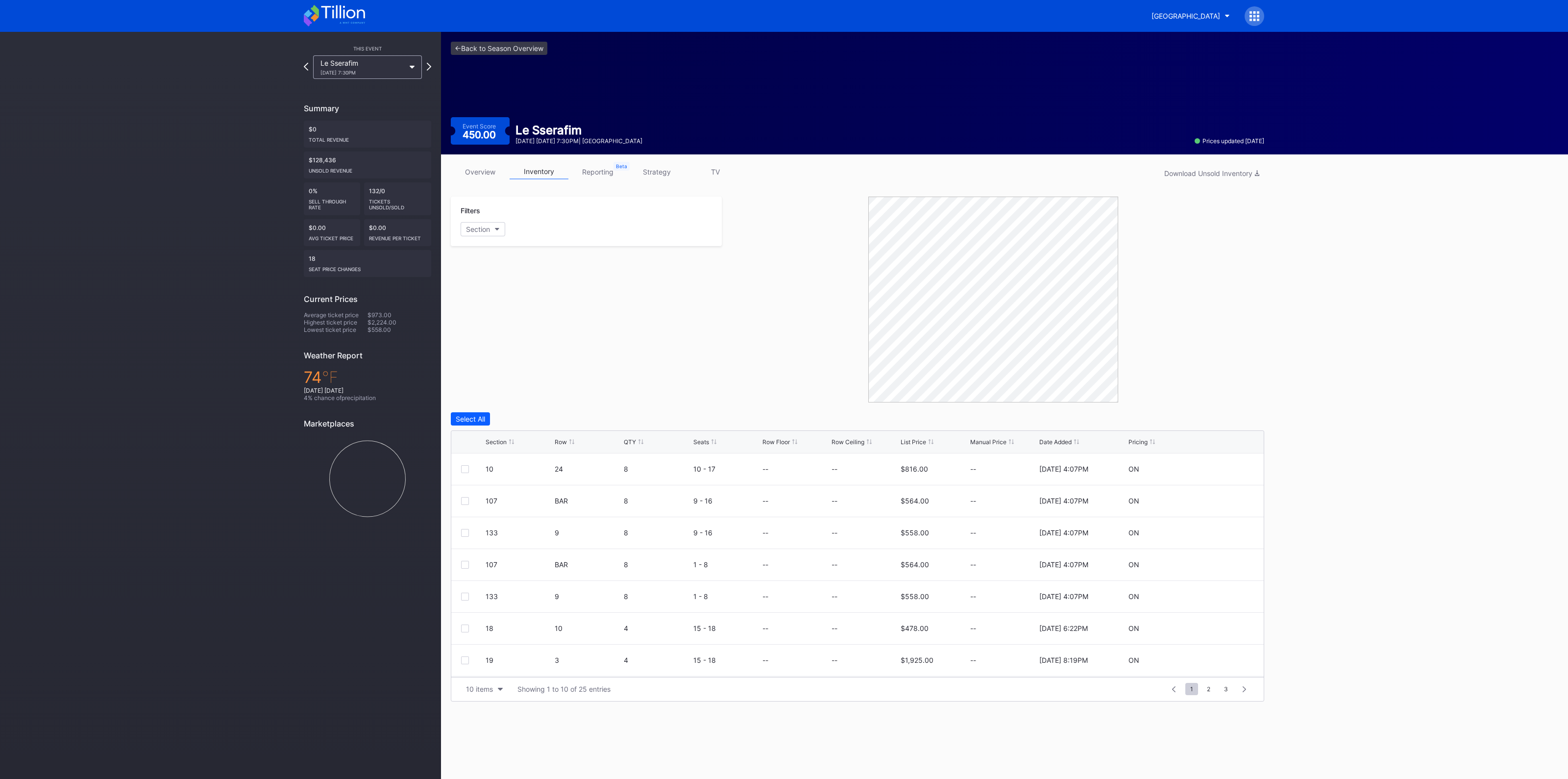
click at [491, 440] on div "Section" at bounding box center [496, 442] width 21 height 7
click at [474, 49] on link "<- Back to Season Overview" at bounding box center [499, 48] width 97 height 13
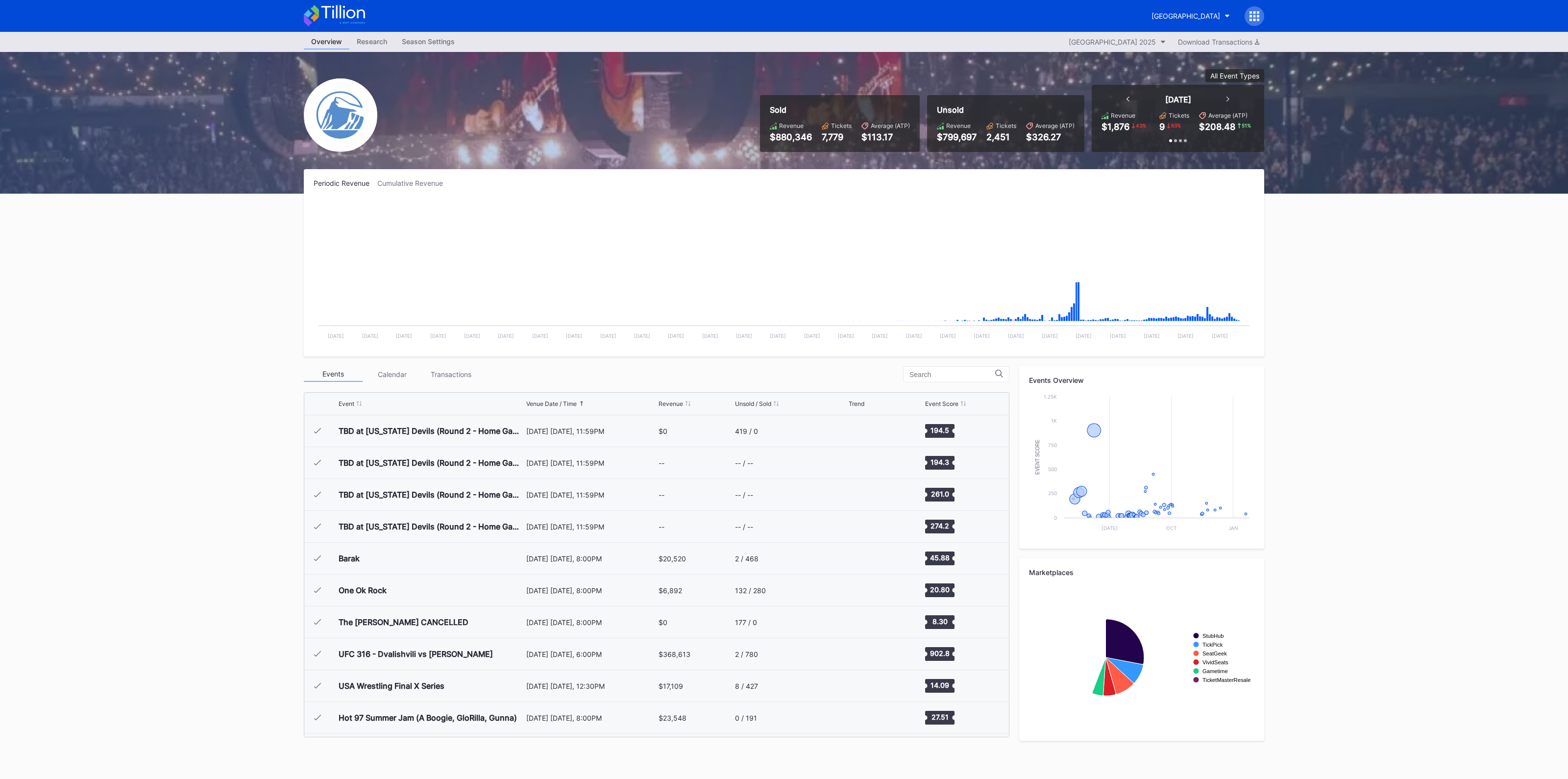
scroll to position [956, 0]
